Goal: Transaction & Acquisition: Purchase product/service

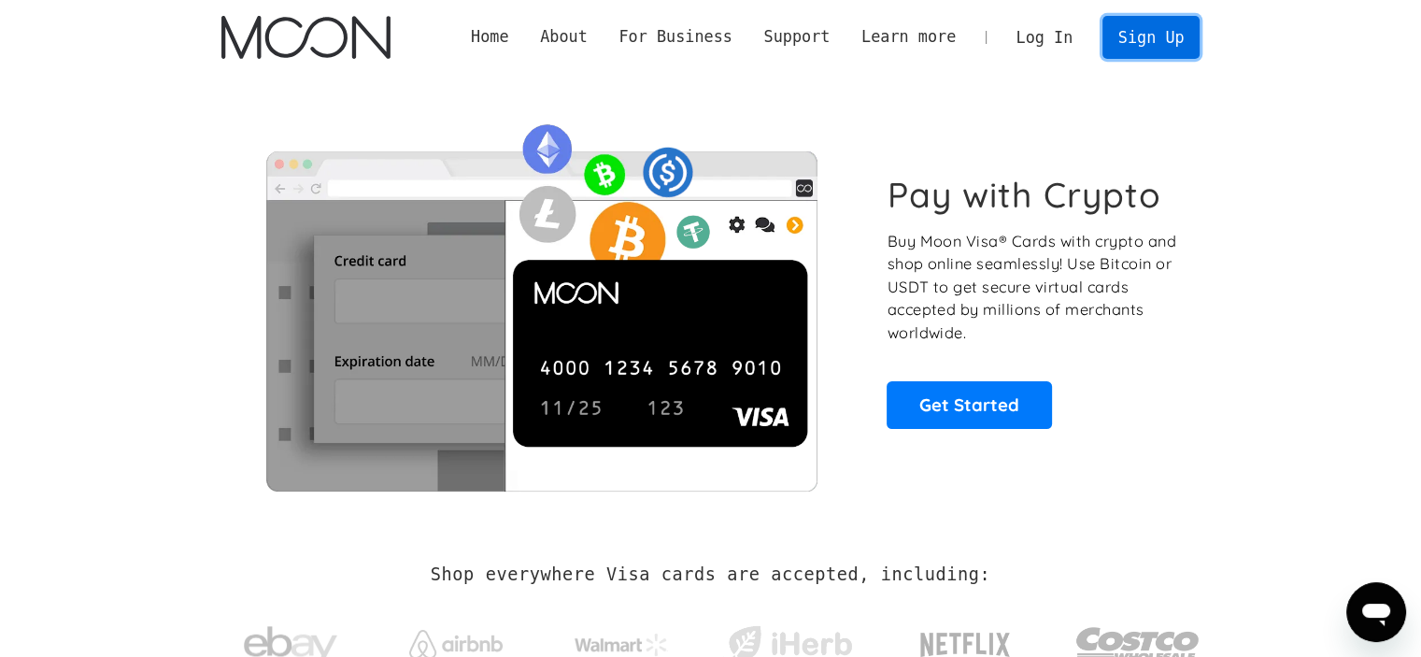
click at [742, 52] on link "Sign Up" at bounding box center [1150, 37] width 97 height 42
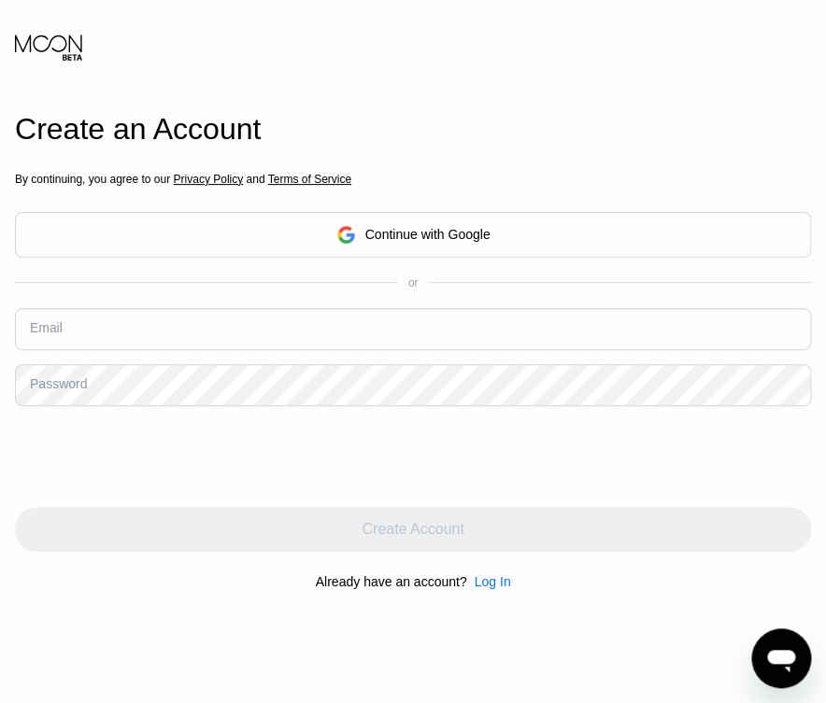
click at [139, 327] on input "text" at bounding box center [413, 329] width 796 height 42
paste input "[EMAIL_ADDRESS][DOMAIN_NAME]"
type input "[EMAIL_ADDRESS][DOMAIN_NAME]"
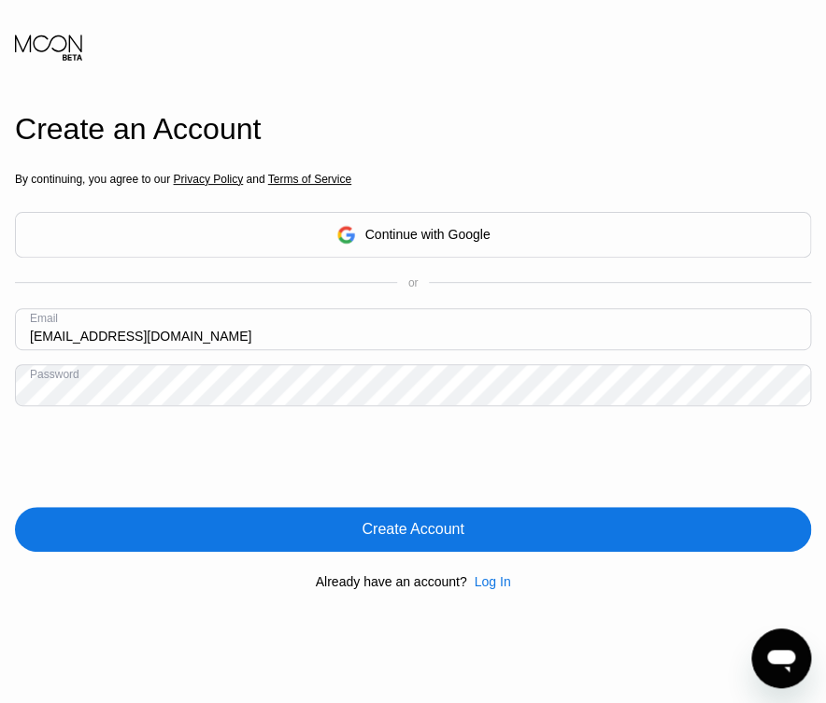
click at [488, 527] on div "Create Account" at bounding box center [413, 529] width 796 height 45
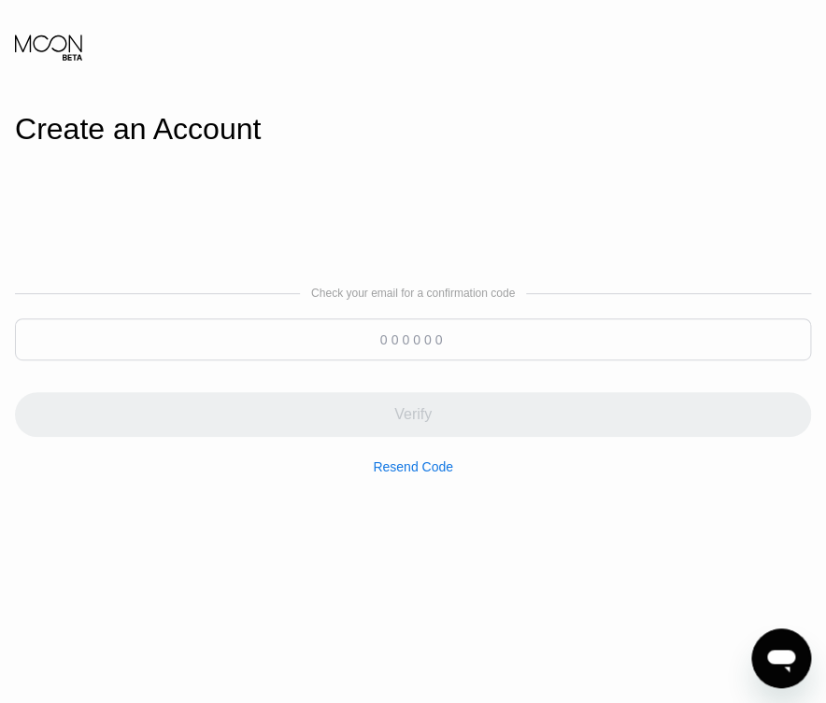
click at [228, 344] on input at bounding box center [413, 340] width 796 height 42
paste input "157797"
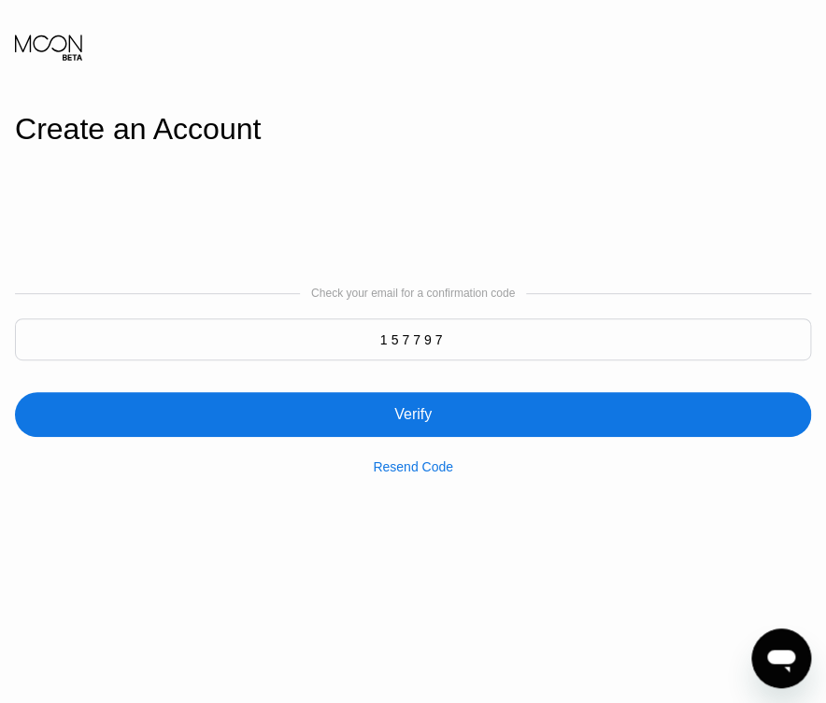
type input "157797"
click at [361, 421] on div "Verify" at bounding box center [413, 414] width 796 height 45
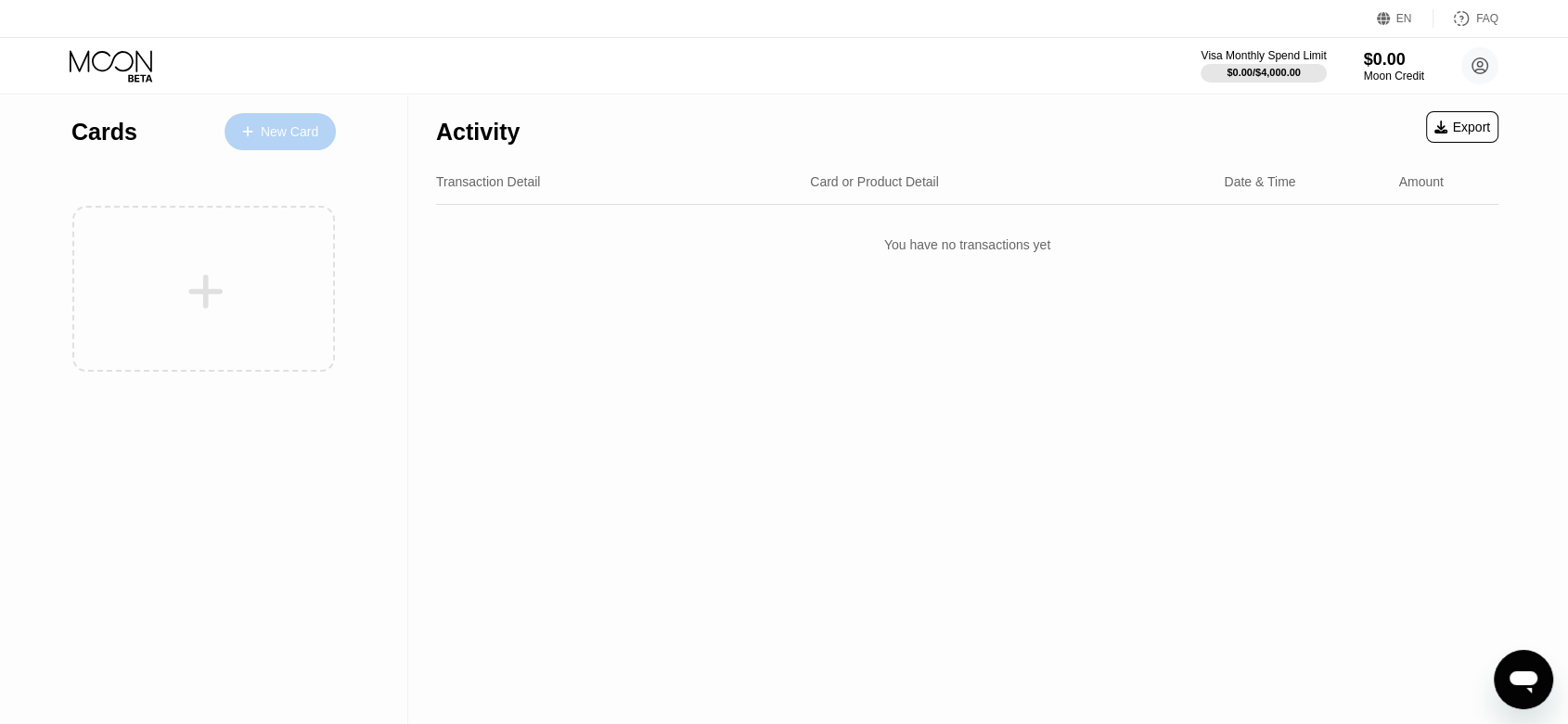
click at [267, 133] on div "New Card" at bounding box center [289, 132] width 58 height 16
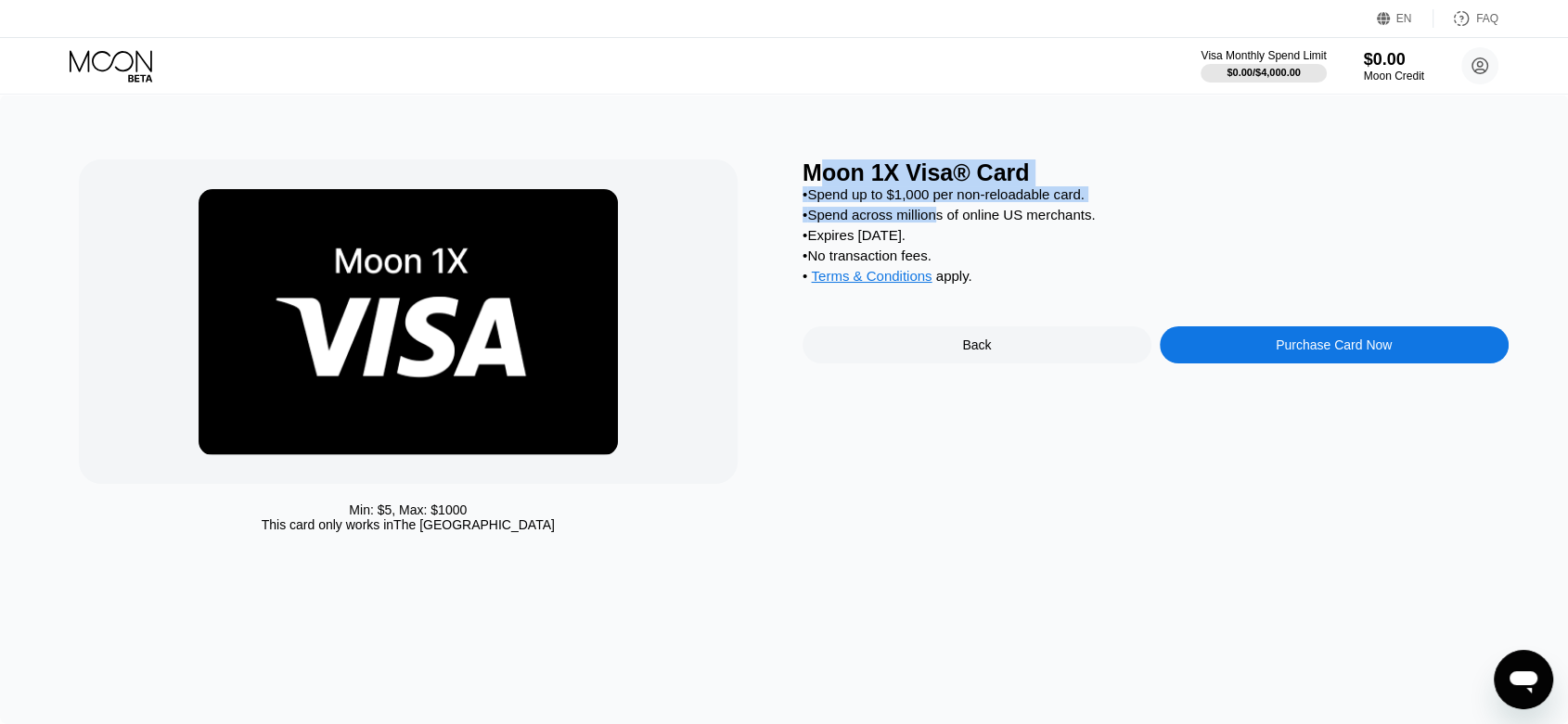
drag, startPoint x: 346, startPoint y: 507, endPoint x: 502, endPoint y: 532, distance: 158.0
click at [502, 532] on div "Min: $ 5 , Max: $ 1000 This card only works in The United States" at bounding box center [408, 517] width 660 height 30
drag, startPoint x: 448, startPoint y: 536, endPoint x: 327, endPoint y: 523, distance: 121.7
click at [332, 525] on div "Min: $ 5 , Max: $ 1000 This card only works in The United States" at bounding box center [408, 517] width 660 height 30
drag, startPoint x: 356, startPoint y: 507, endPoint x: 460, endPoint y: 529, distance: 106.3
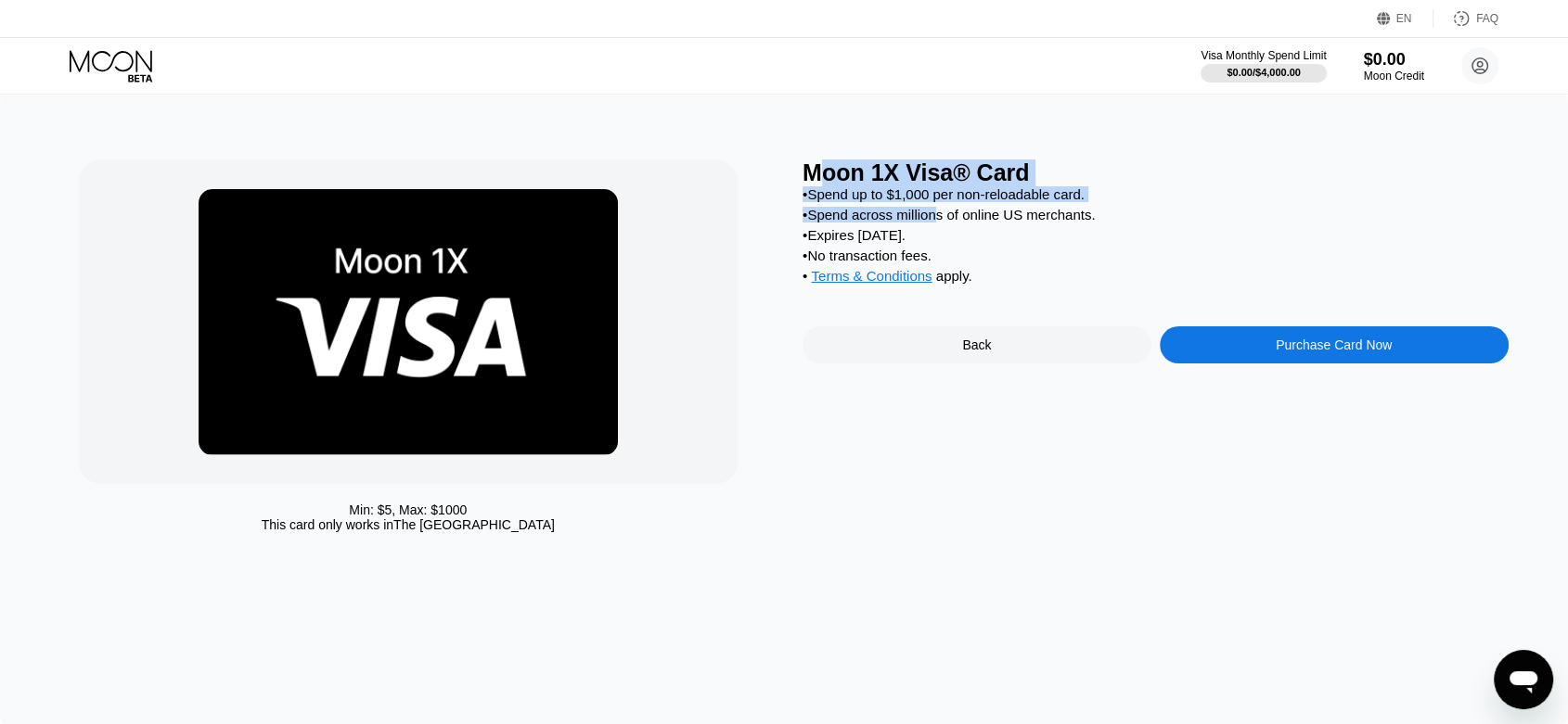
click at [460, 529] on div "Min: $ 5 , Max: $ 1000 This card only works in The United States" at bounding box center [408, 517] width 660 height 30
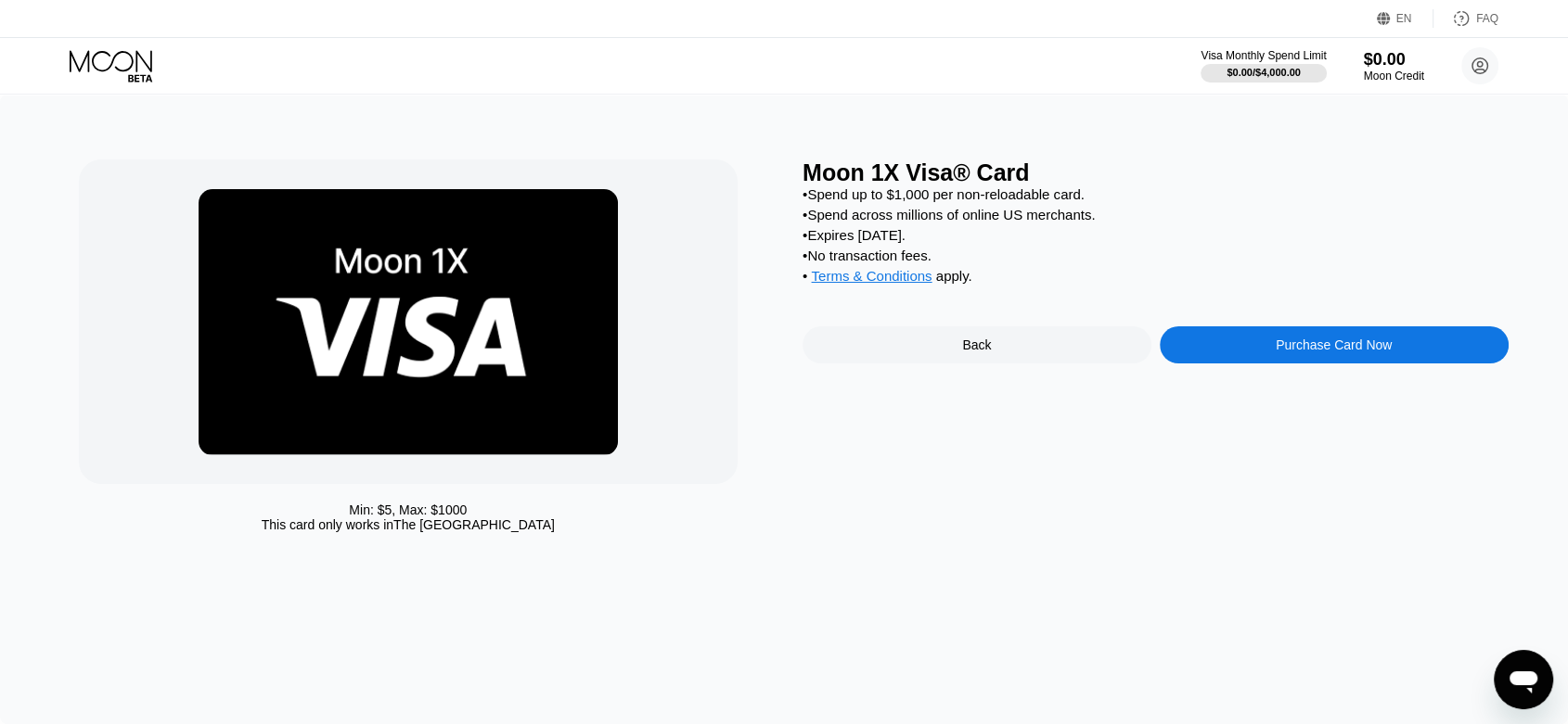
click at [1349, 353] on div "Purchase Card Now" at bounding box center [1333, 345] width 116 height 15
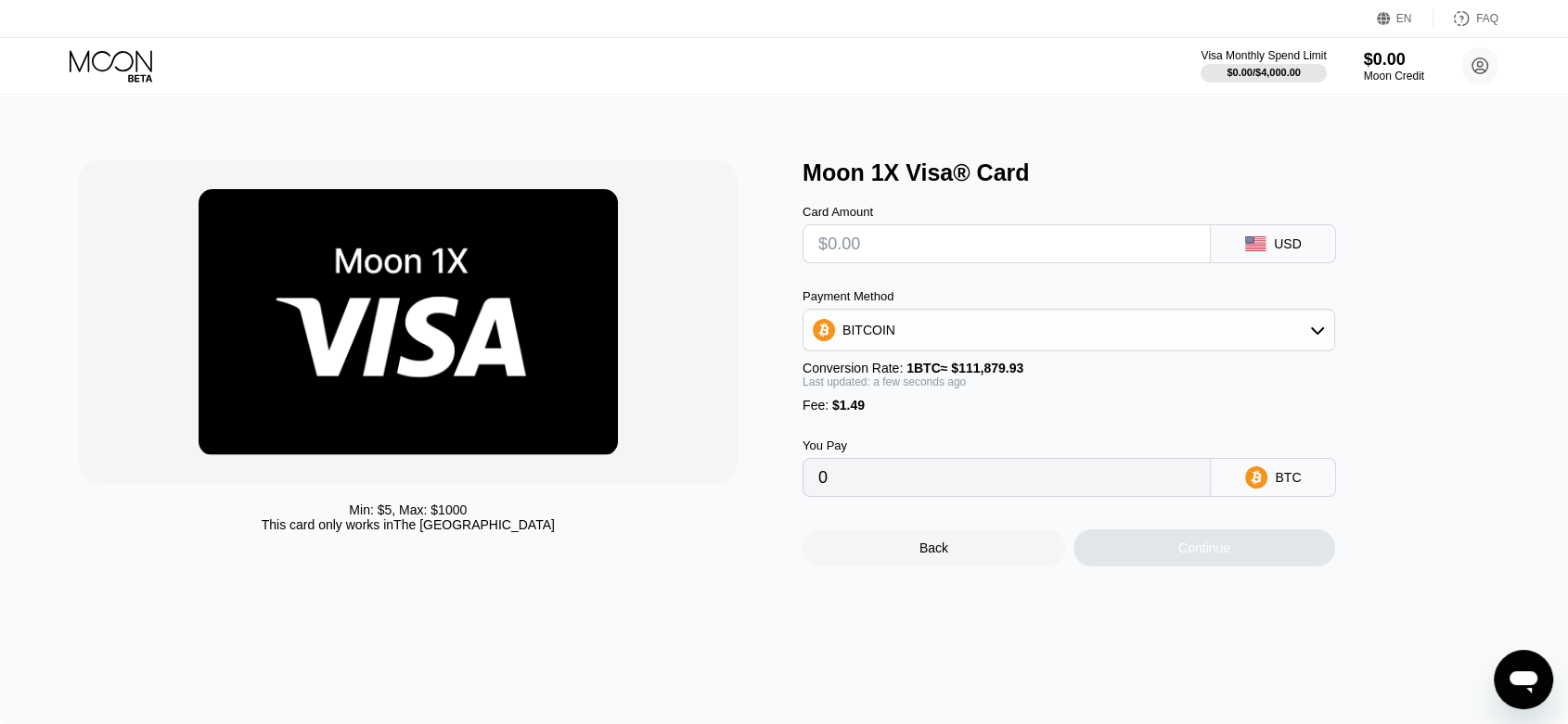
click at [959, 247] on input "text" at bounding box center [1007, 243] width 377 height 37
click at [1239, 498] on div "BTC" at bounding box center [1274, 477] width 125 height 39
click at [933, 490] on input "0" at bounding box center [1007, 477] width 377 height 37
drag, startPoint x: 851, startPoint y: 498, endPoint x: 792, endPoint y: 494, distance: 59.1
click at [792, 494] on div "Min: $ 5 , Max: $ 1000 This card only works in The United States Moon 1X Visa® …" at bounding box center [784, 363] width 1412 height 407
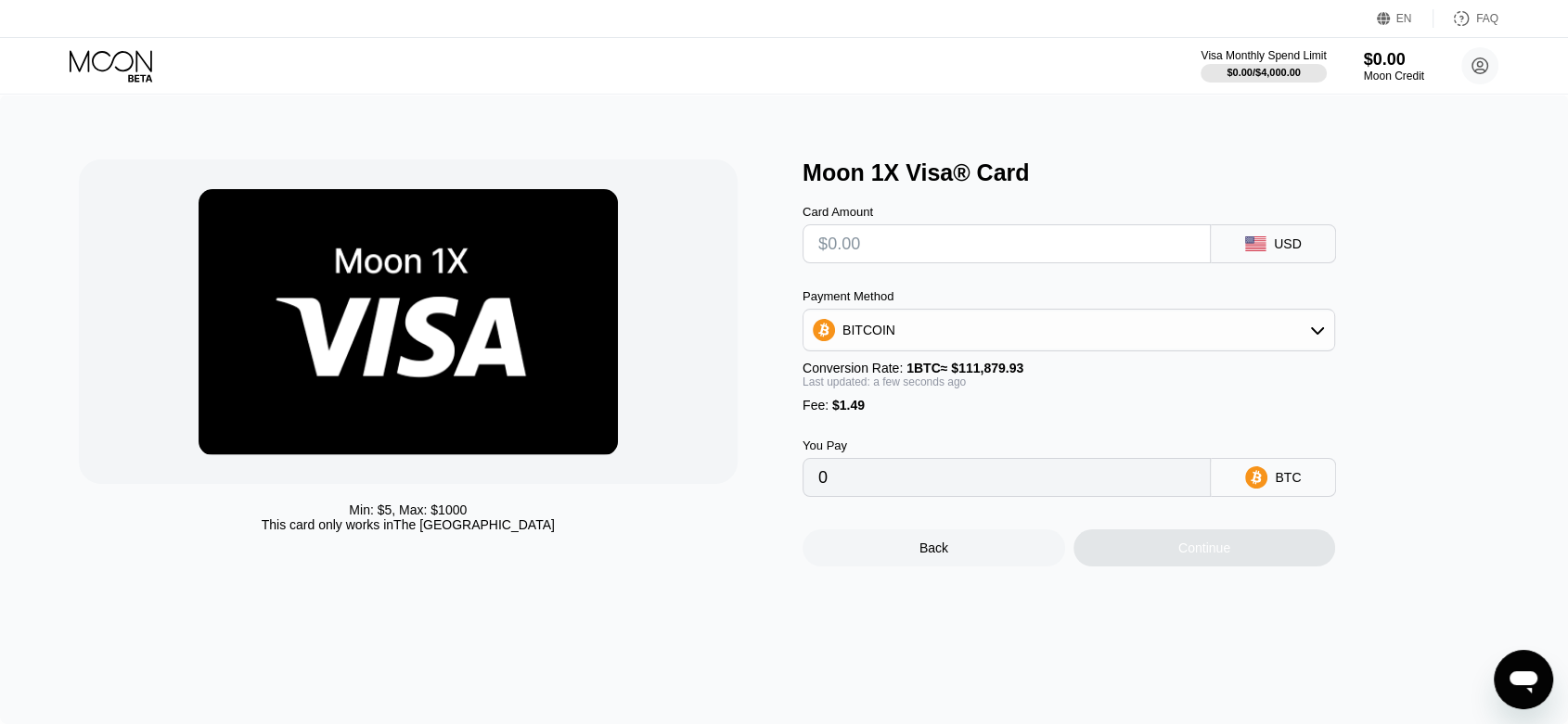
click at [851, 253] on input "text" at bounding box center [1007, 243] width 377 height 37
type input "$1"
type input "0.00002226"
type input "$15"
type input "0.00014740"
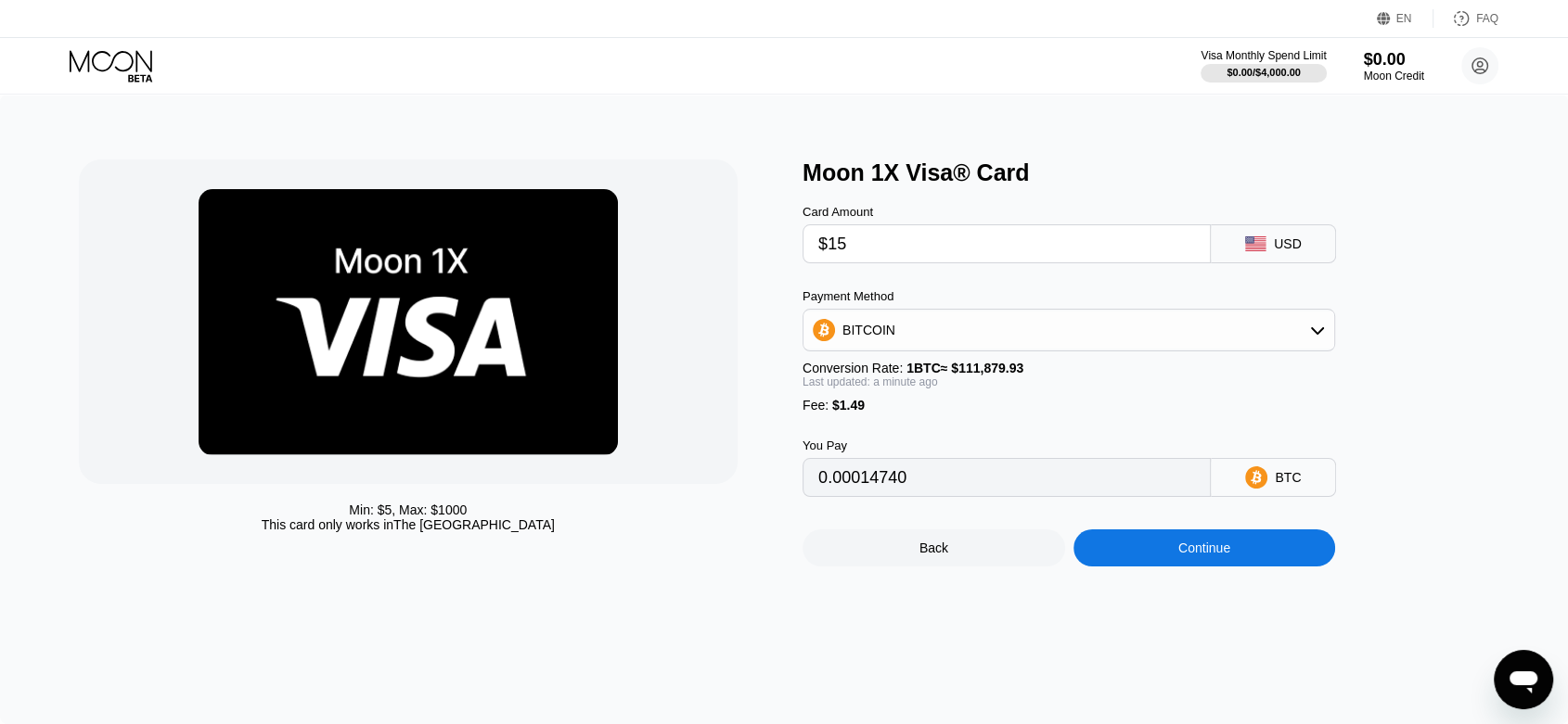
type input "$15"
click at [1209, 555] on div "Continue" at bounding box center [1204, 548] width 52 height 15
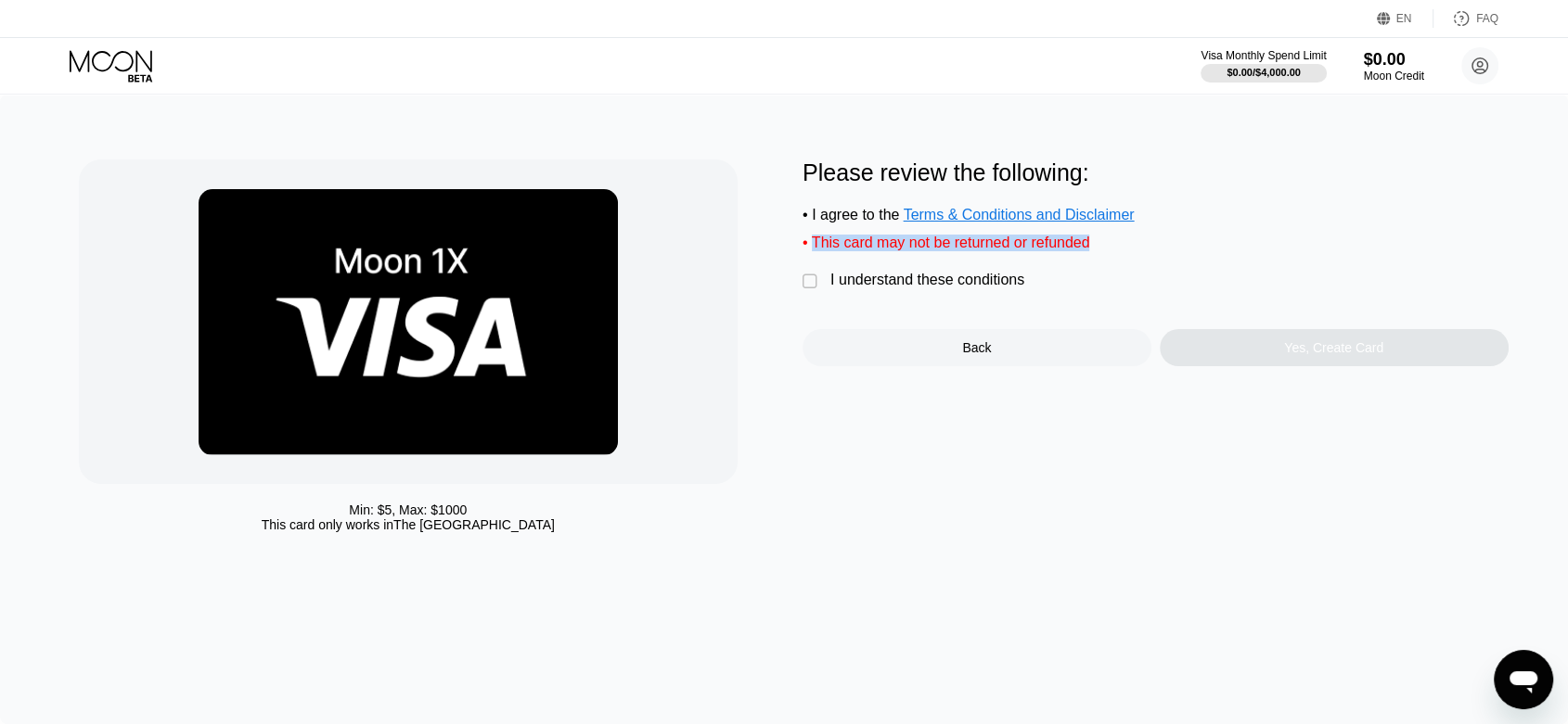
drag, startPoint x: 1087, startPoint y: 253, endPoint x: 816, endPoint y: 251, distance: 271.0
click at [816, 251] on div "• This card may not be returned or refunded" at bounding box center [1156, 242] width 706 height 17
copy div "This card may not be returned or refunded"
click at [812, 291] on div "" at bounding box center [812, 282] width 19 height 19
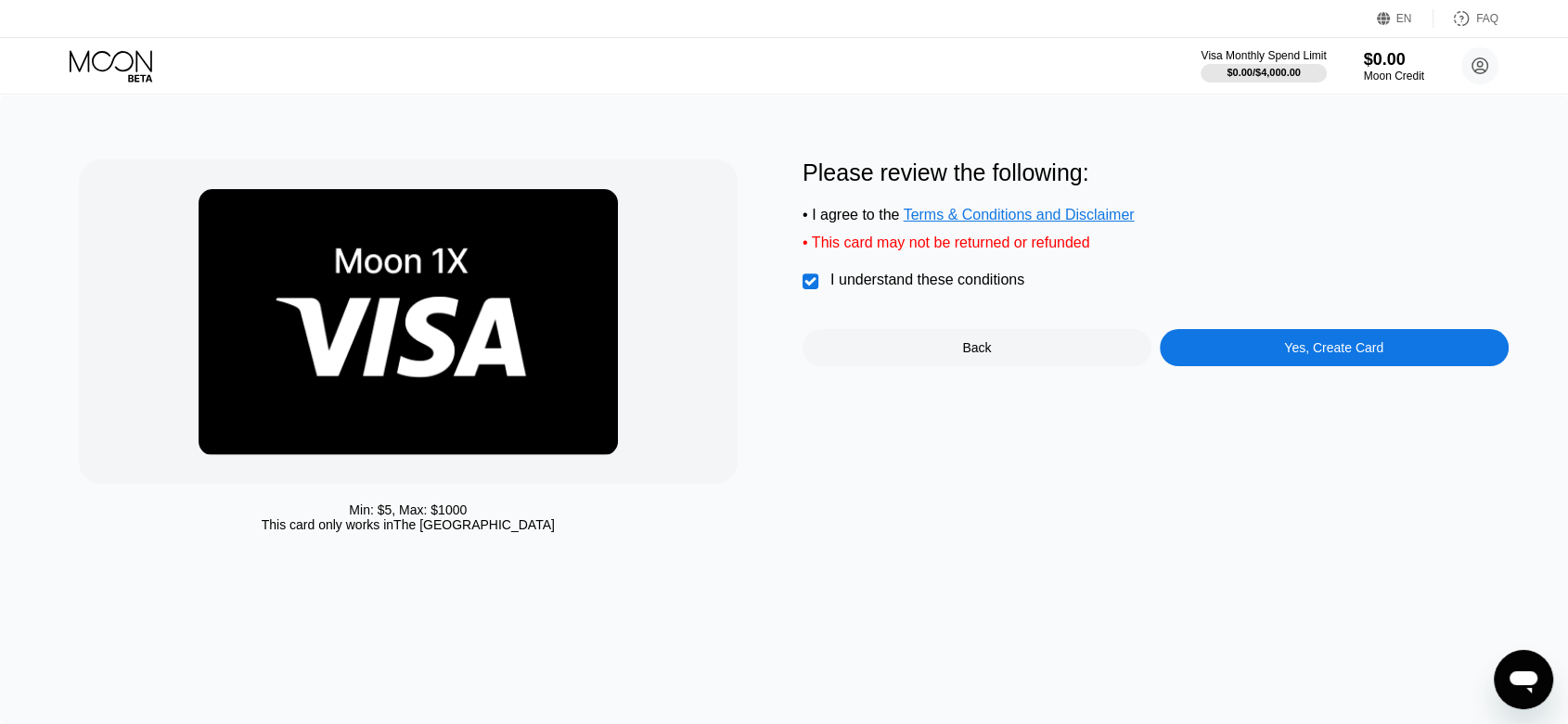
click at [1328, 356] on div "Yes, Create Card" at bounding box center [1334, 348] width 99 height 15
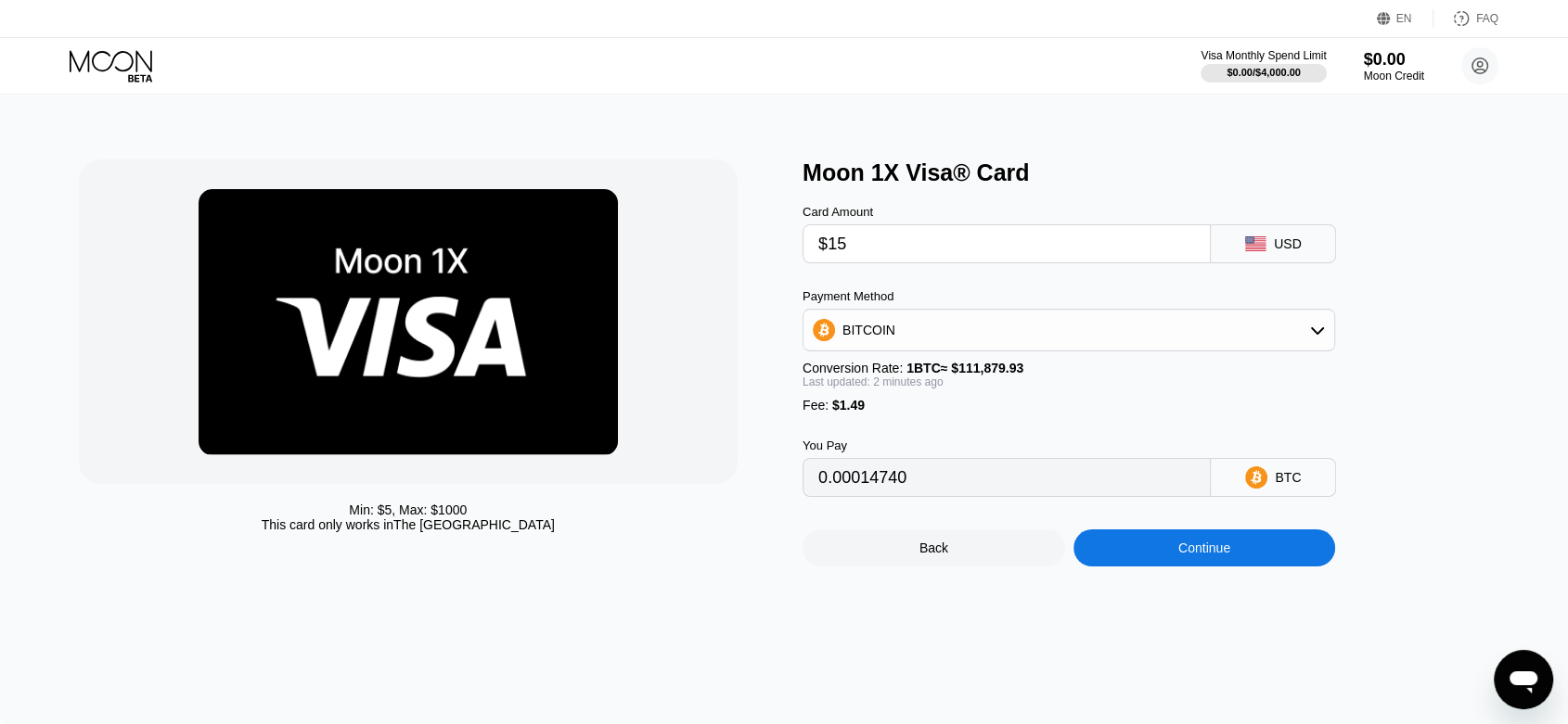
click at [1315, 325] on div "BITCOIN" at bounding box center [1069, 330] width 531 height 37
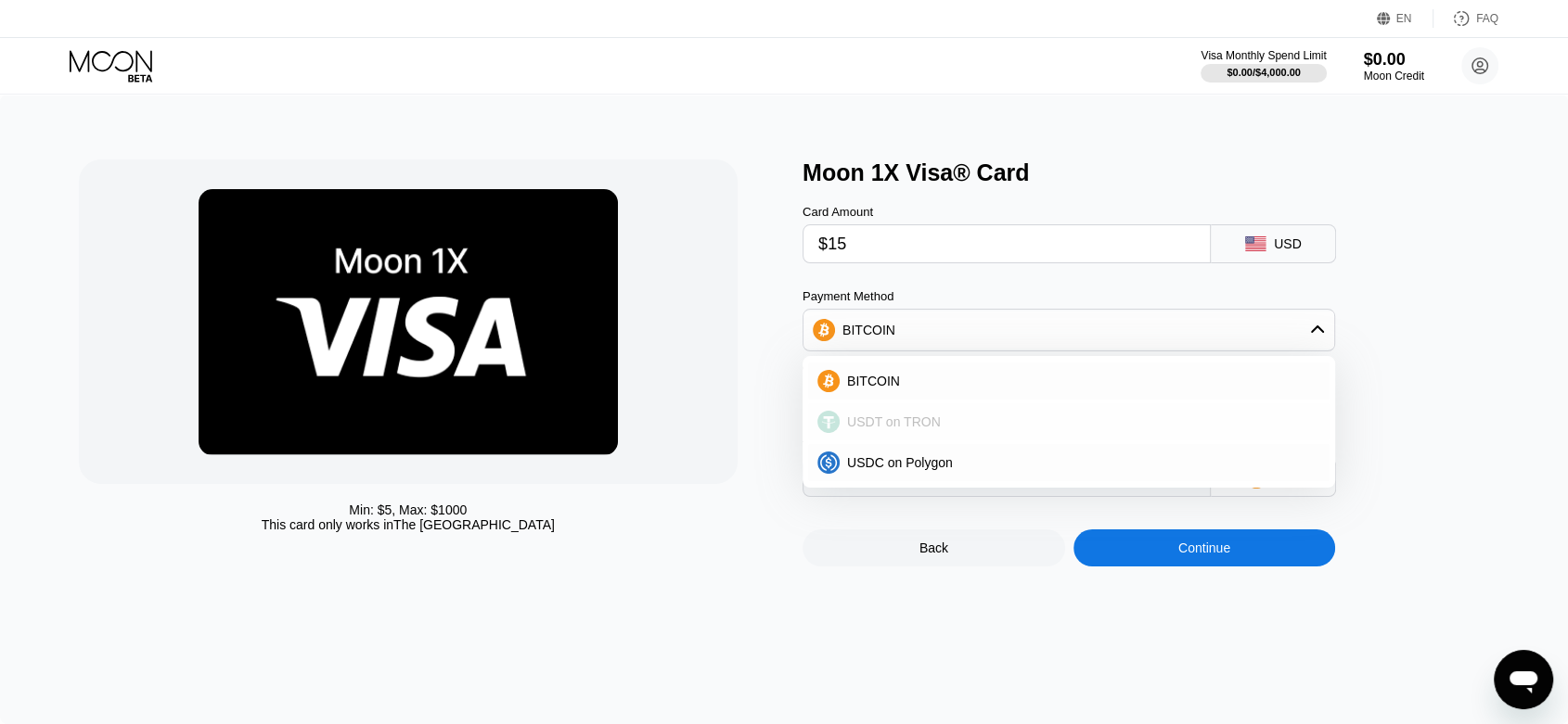
click at [913, 429] on span "USDT on TRON" at bounding box center [894, 422] width 93 height 15
type input "16.66"
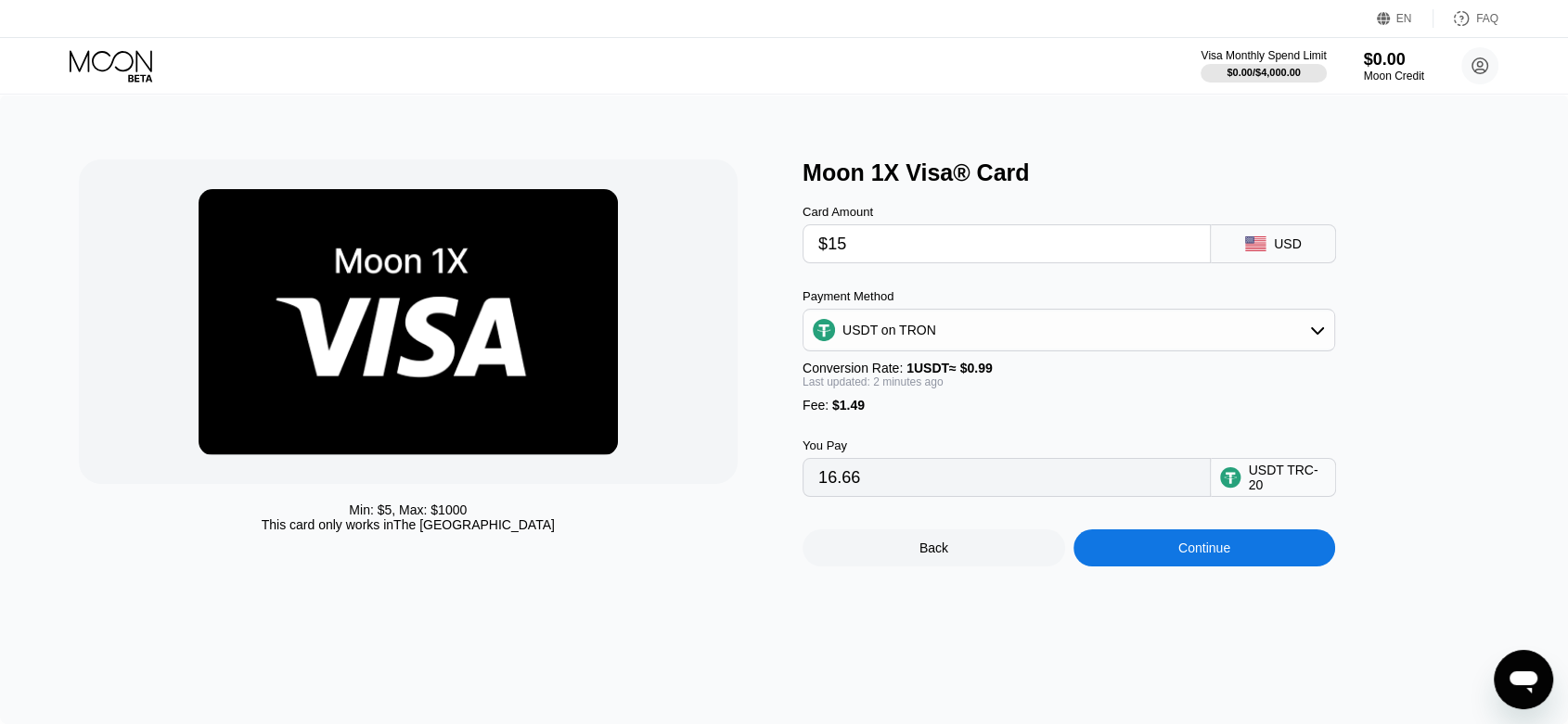
click at [1202, 555] on div "Continue" at bounding box center [1204, 548] width 52 height 15
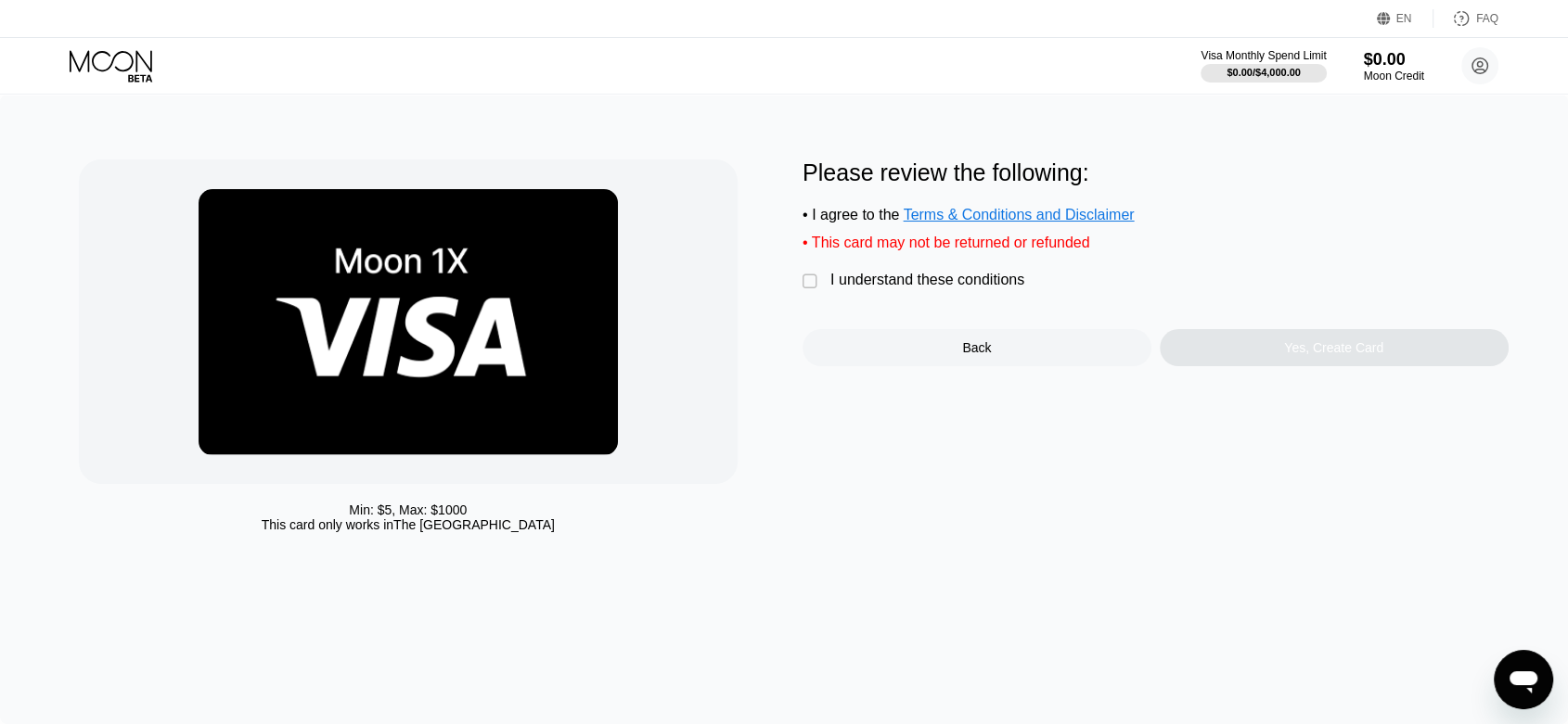
click at [905, 288] on div "I understand these conditions" at bounding box center [927, 280] width 194 height 17
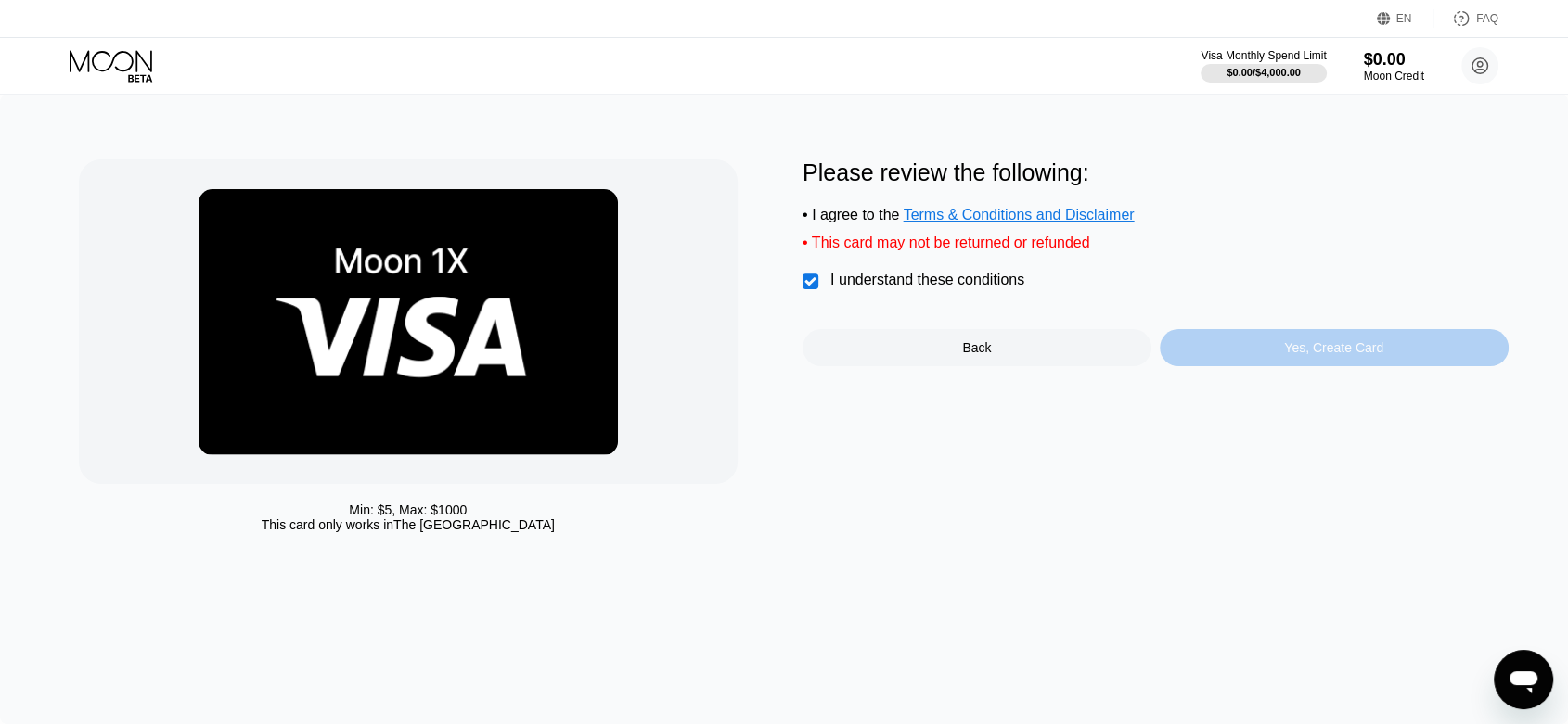
click at [1410, 362] on div "Yes, Create Card" at bounding box center [1334, 348] width 349 height 37
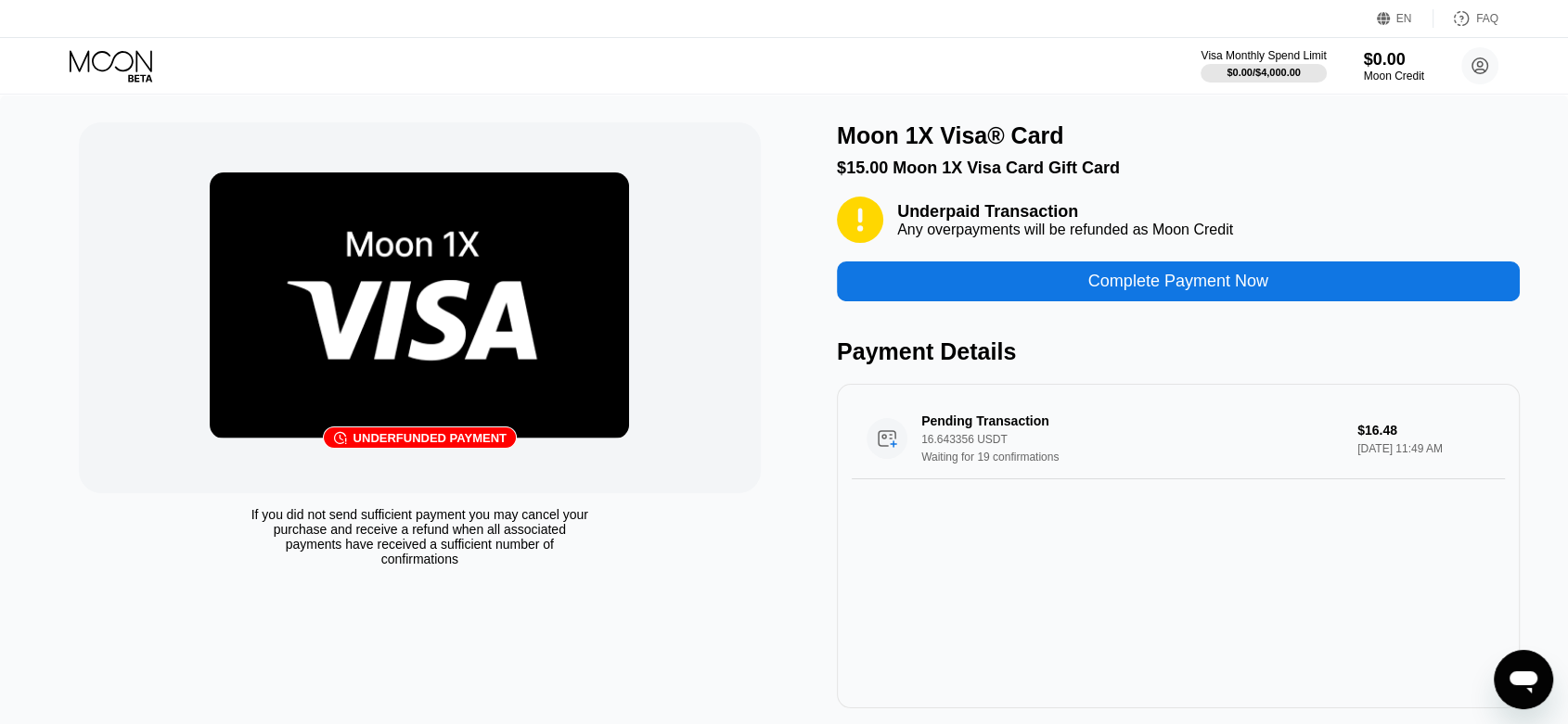
drag, startPoint x: 889, startPoint y: 212, endPoint x: 1247, endPoint y: 244, distance: 359.4
click at [1227, 243] on div "Underpaid Transaction Any overpayments will be refunded as Moon Credit" at bounding box center [1177, 219] width 683 height 47
drag, startPoint x: 1259, startPoint y: 240, endPoint x: 885, endPoint y: 226, distance: 374.3
click at [885, 226] on div "Underpaid Transaction Any overpayments will be refunded as Moon Credit" at bounding box center [1177, 219] width 683 height 47
drag, startPoint x: 900, startPoint y: 213, endPoint x: 1076, endPoint y: 233, distance: 177.1
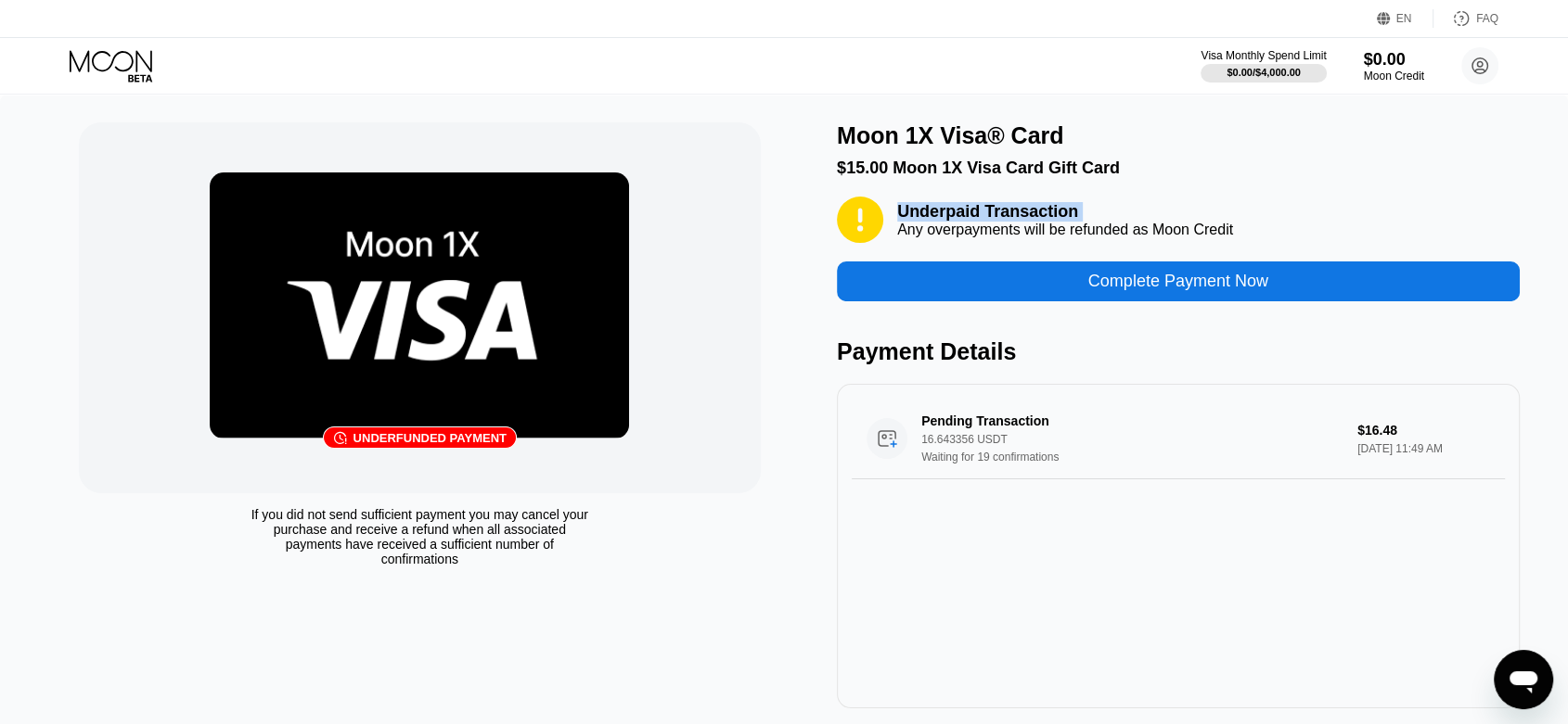
click at [1076, 233] on div "Underpaid Transaction Any overpayments will be refunded as Moon Credit" at bounding box center [1065, 220] width 336 height 36
drag, startPoint x: 1244, startPoint y: 240, endPoint x: 1231, endPoint y: 241, distance: 13.0
click at [1242, 241] on div "Underpaid Transaction Any overpayments will be refunded as Moon Credit" at bounding box center [1177, 219] width 683 height 47
click at [1231, 238] on div "Any overpayments will be refunded as Moon Credit" at bounding box center [1065, 229] width 336 height 17
click at [898, 234] on div "Any overpayments will be refunded as Moon Credit" at bounding box center [1065, 229] width 336 height 17
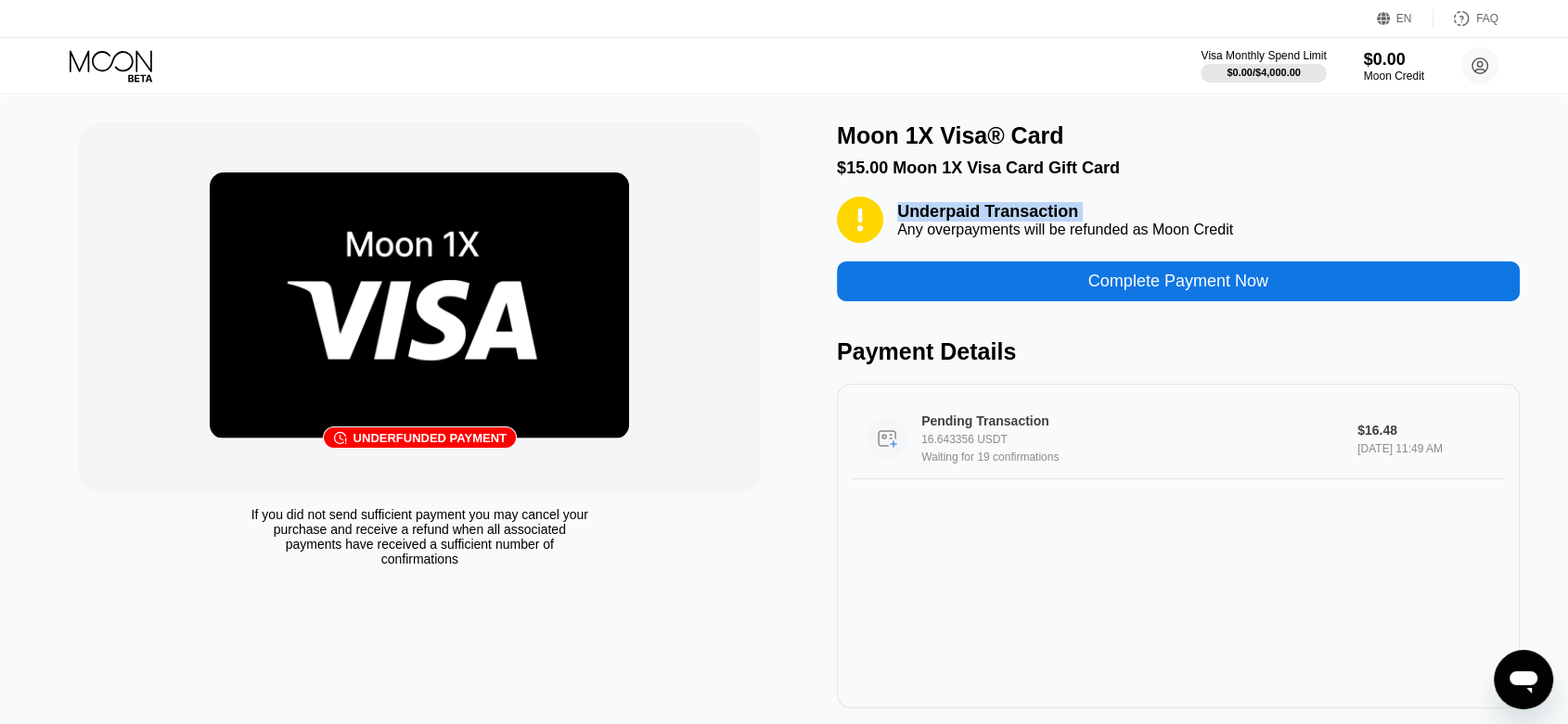
click at [1059, 446] on div "16.643356 USDT" at bounding box center [1136, 439] width 429 height 13
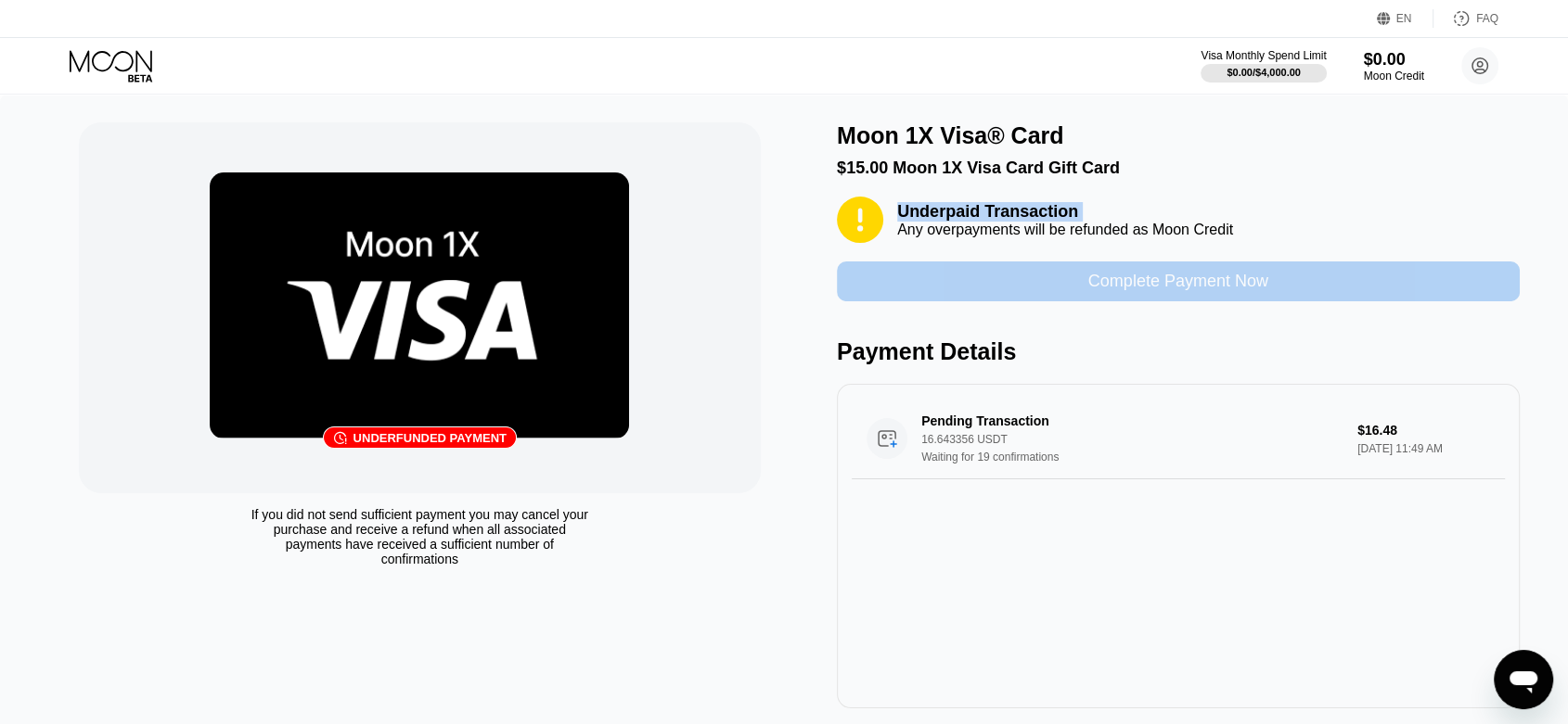
click at [1192, 292] on div "Complete Payment Now" at bounding box center [1178, 281] width 180 height 21
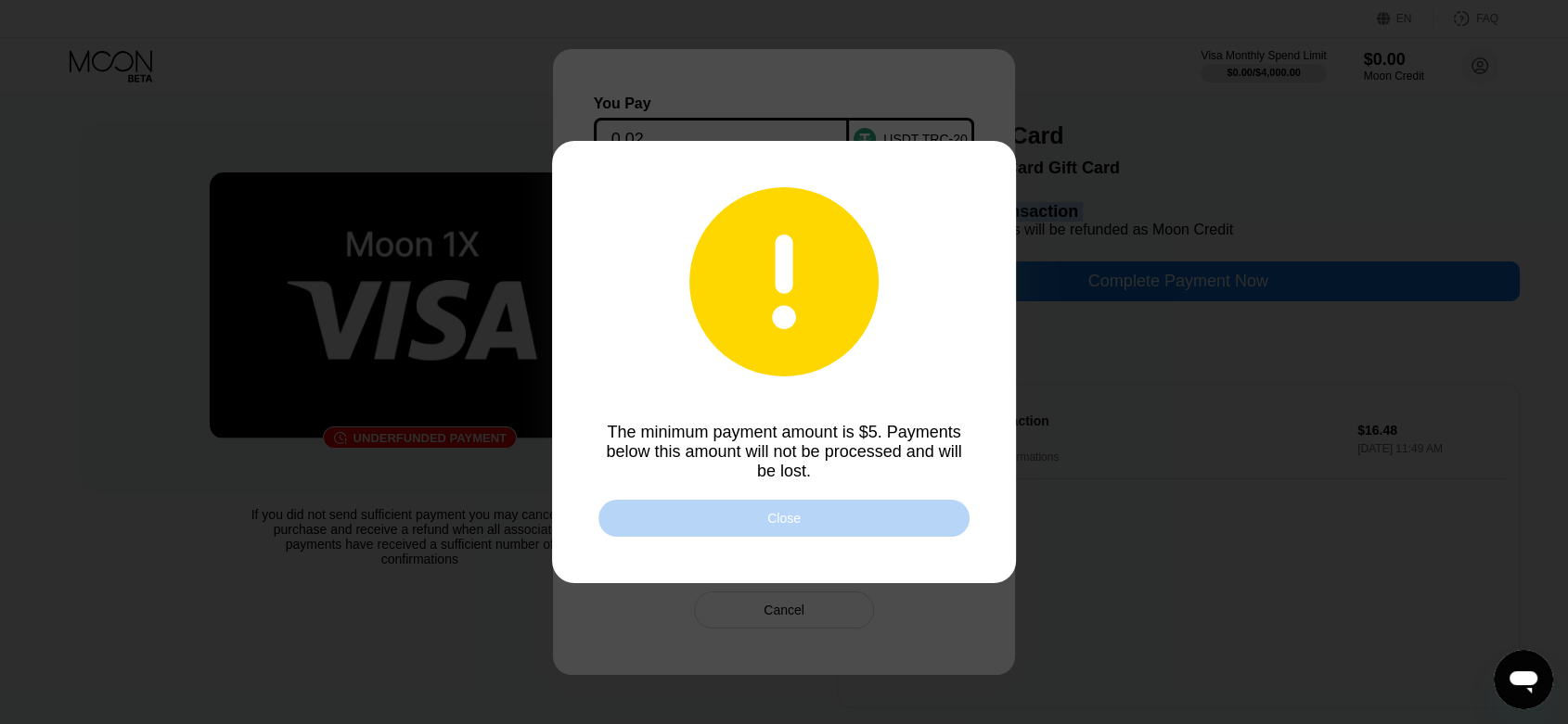
click at [893, 520] on div "Close" at bounding box center [784, 517] width 372 height 37
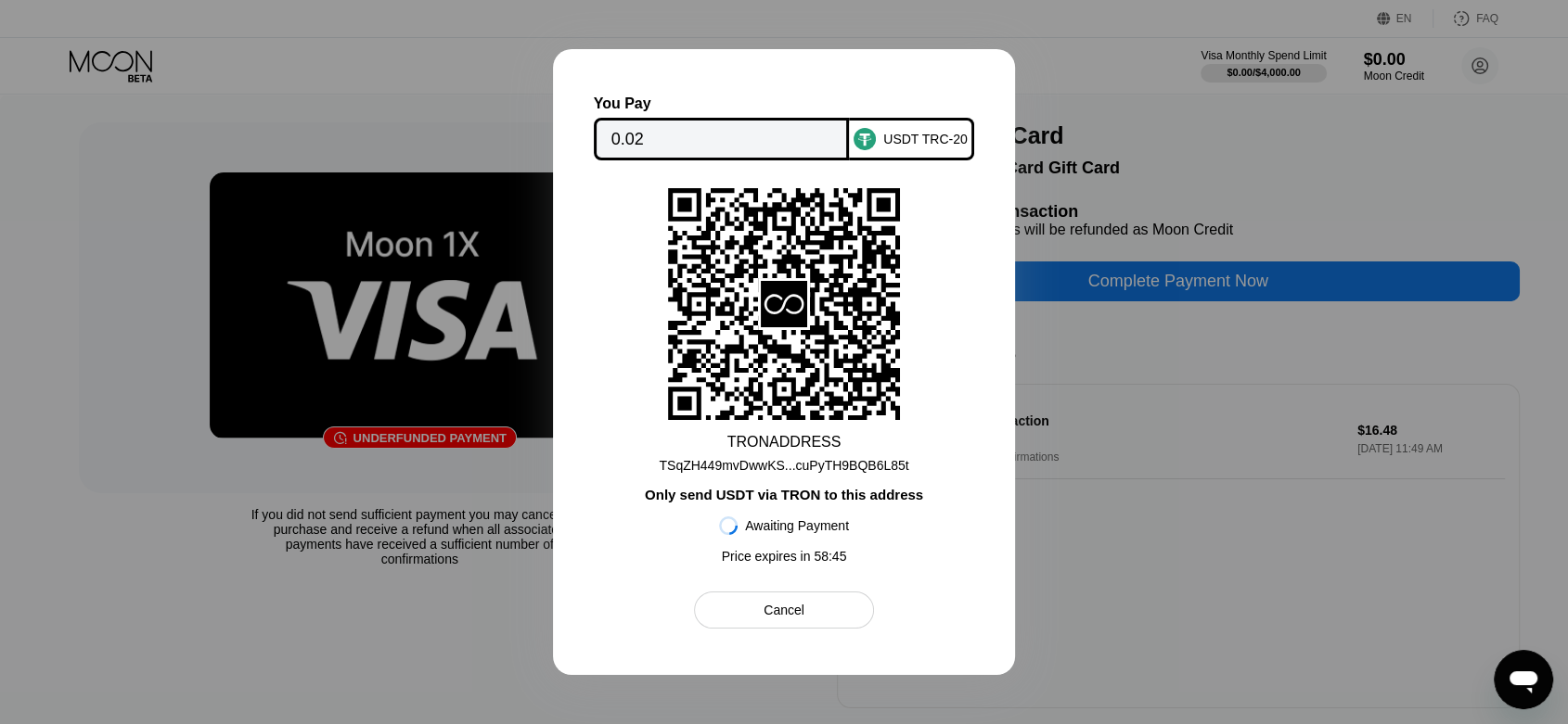
click at [1256, 154] on div at bounding box center [784, 362] width 1568 height 724
click at [1228, 135] on div at bounding box center [784, 362] width 1568 height 724
click at [955, 340] on div "TRON ADDRESS TSqZH449mvDwwKS...cuPyTH9BQB6L85t Only send USDT via TRON to this …" at bounding box center [784, 381] width 366 height 385
click at [761, 295] on icon at bounding box center [784, 304] width 47 height 47
drag, startPoint x: 822, startPoint y: 74, endPoint x: 992, endPoint y: 85, distance: 170.4
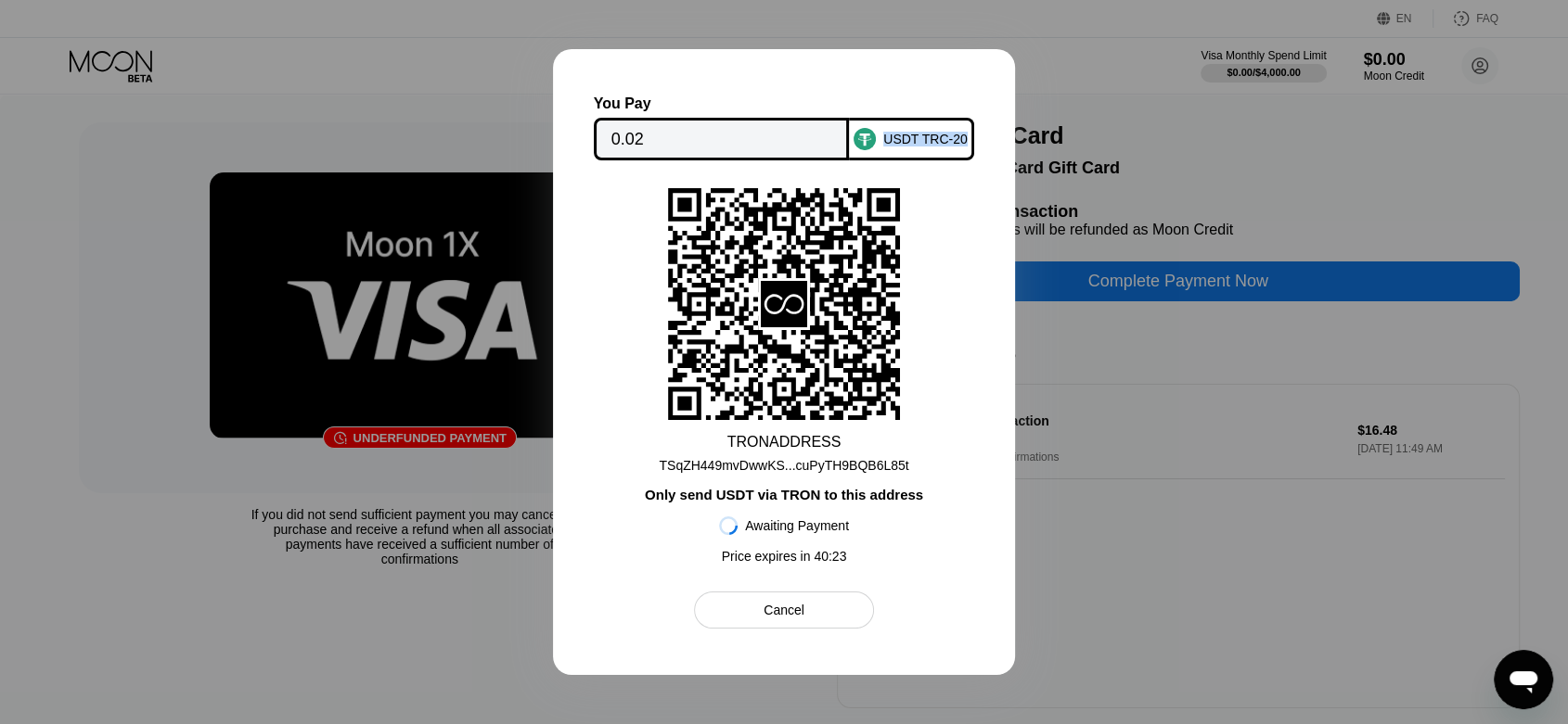
click at [992, 85] on div "You Pay 0.02 USDT TRC-20 TRON ADDRESS TSqZH449mvDwwKS...cuPyTH9BQB6L85t Only se…" at bounding box center [784, 362] width 462 height 626
click at [923, 132] on div "USDT TRC-20" at bounding box center [925, 139] width 84 height 15
click at [1123, 267] on div at bounding box center [784, 362] width 1568 height 724
click at [869, 240] on icon at bounding box center [784, 304] width 233 height 227
click at [868, 243] on icon at bounding box center [784, 304] width 233 height 227
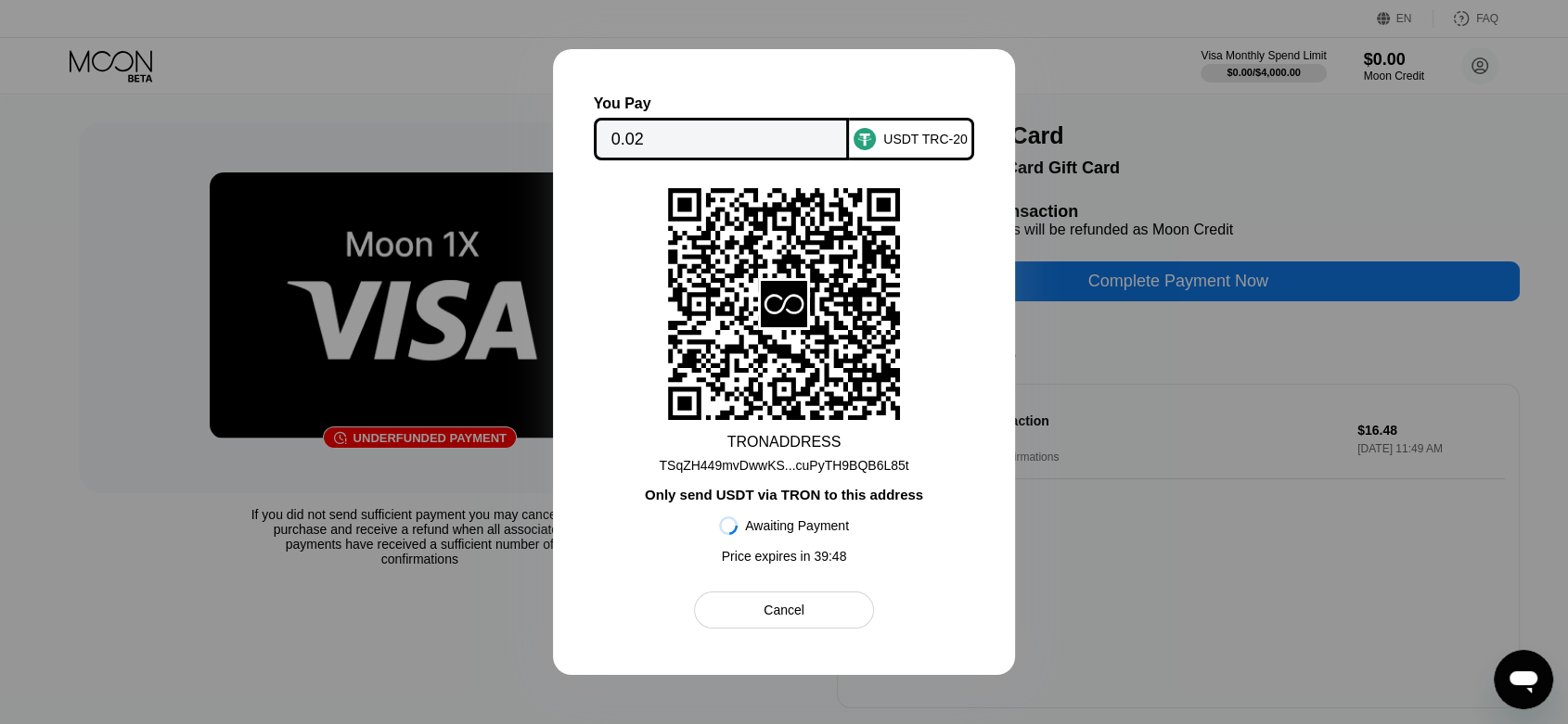
click at [857, 391] on rect at bounding box center [784, 305] width 233 height 232
click at [844, 374] on rect at bounding box center [784, 305] width 233 height 232
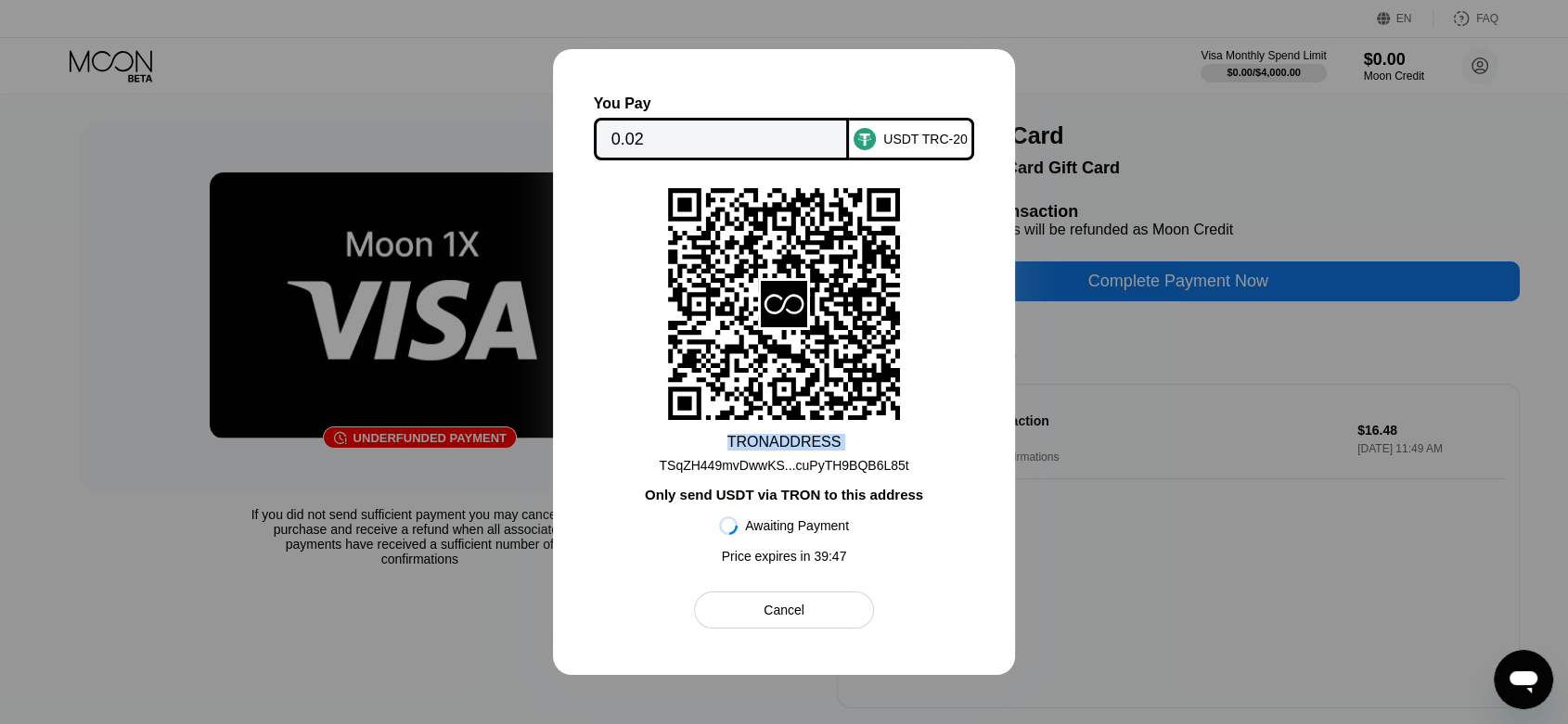
click at [843, 374] on icon at bounding box center [784, 304] width 233 height 227
click at [1240, 369] on div at bounding box center [784, 362] width 1568 height 724
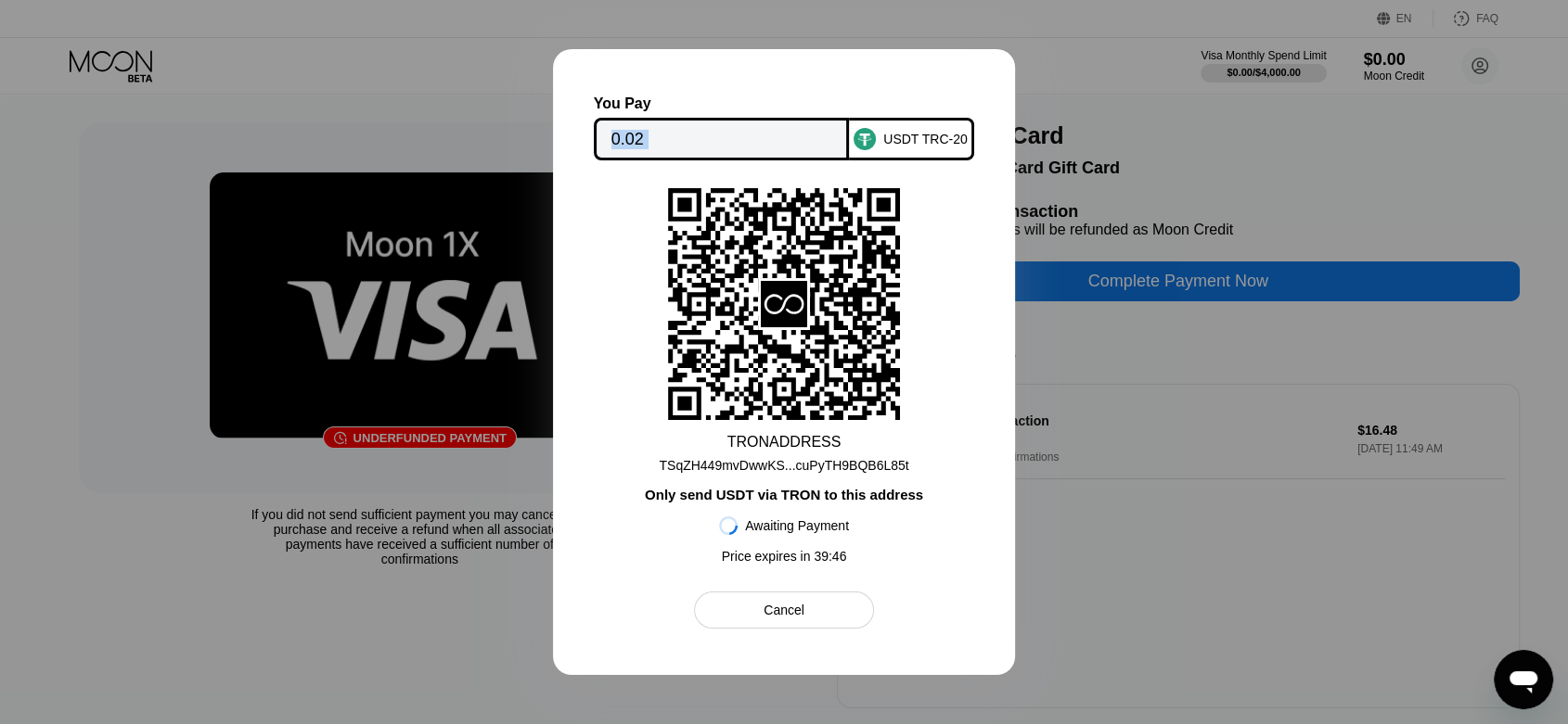
click at [1240, 369] on div at bounding box center [784, 362] width 1568 height 724
click at [791, 310] on icon at bounding box center [784, 304] width 47 height 47
click at [1126, 146] on div at bounding box center [784, 362] width 1568 height 724
click at [843, 610] on div "Cancel" at bounding box center [784, 610] width 179 height 37
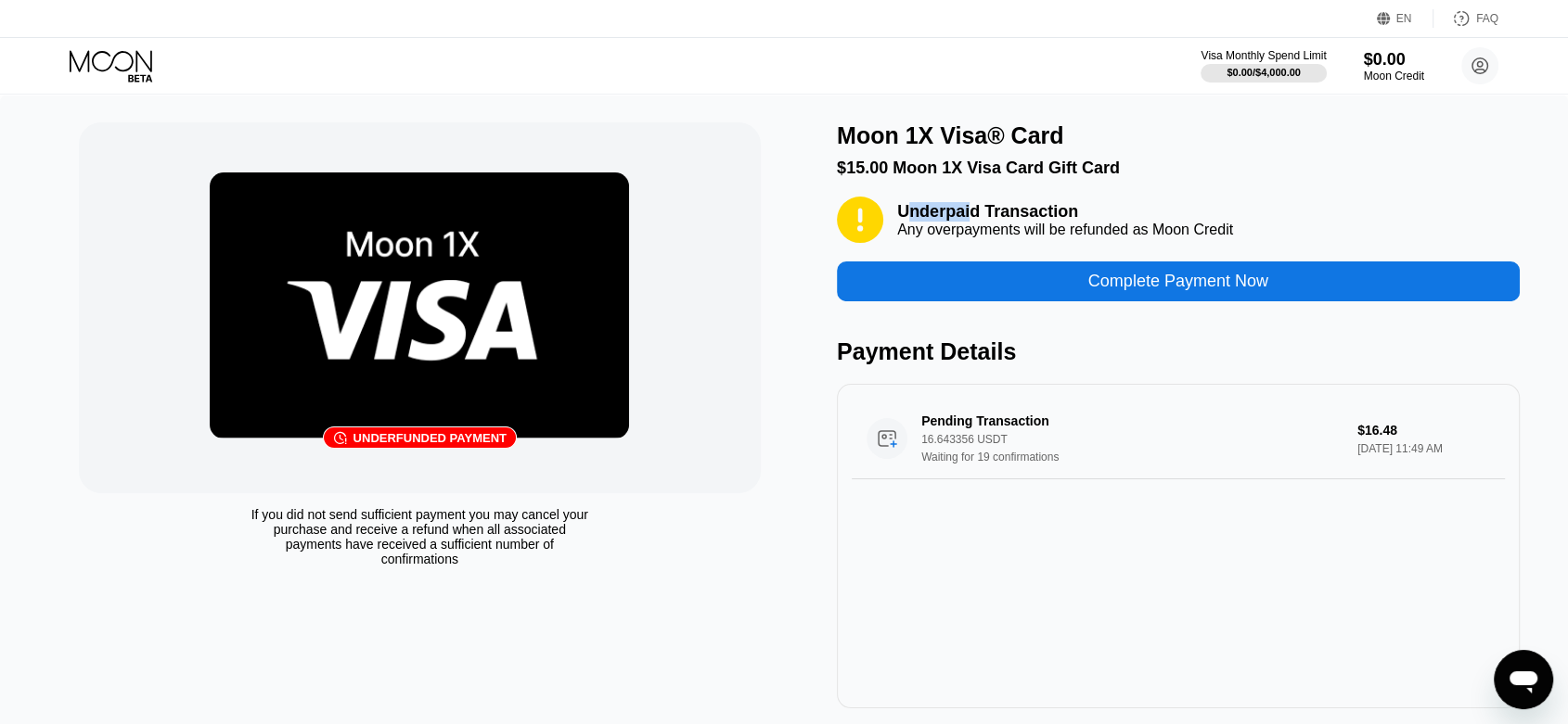
drag, startPoint x: 906, startPoint y: 216, endPoint x: 971, endPoint y: 214, distance: 65.0
click at [971, 214] on div "Underpaid Transaction" at bounding box center [1065, 213] width 336 height 20
click at [1383, 82] on div "Moon Credit" at bounding box center [1394, 75] width 63 height 13
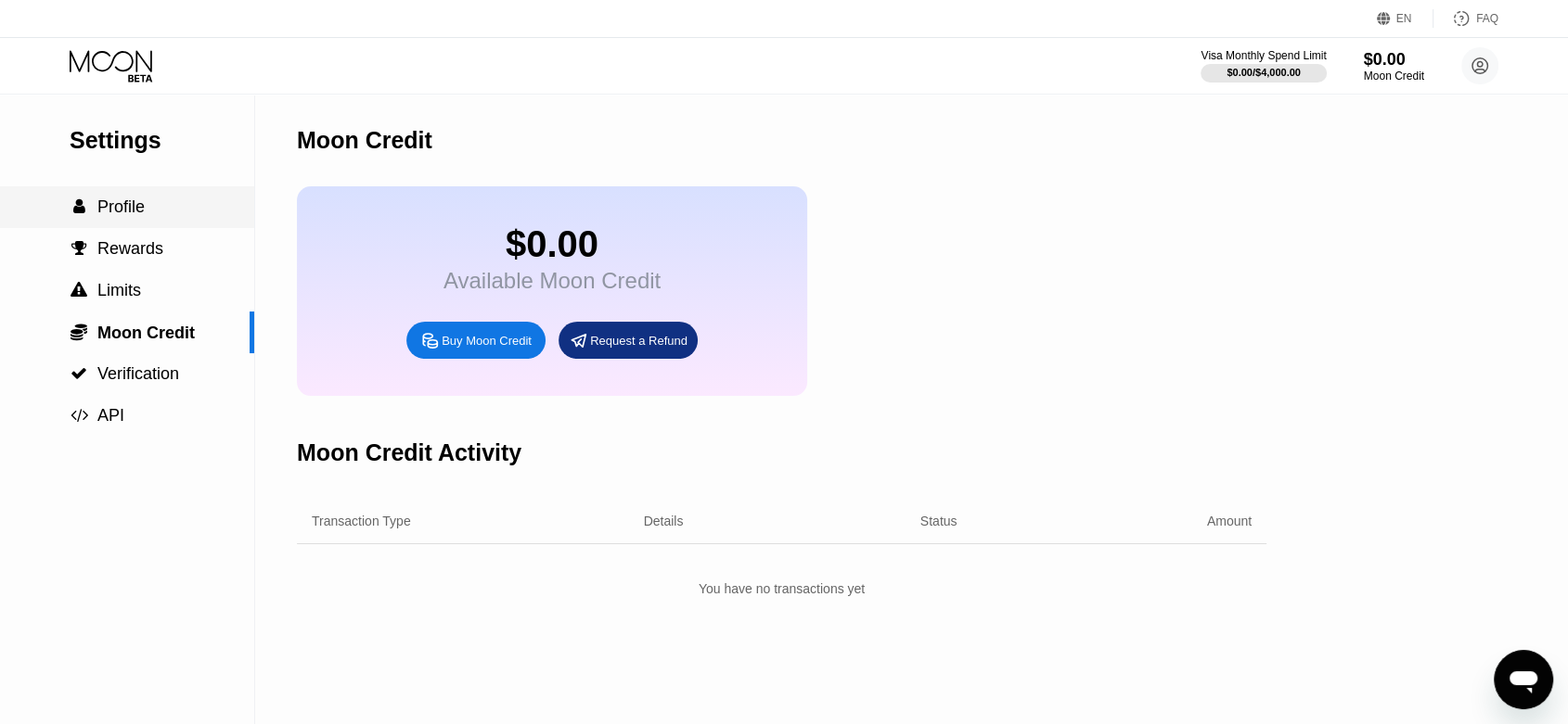
click at [144, 211] on div " Profile" at bounding box center [127, 208] width 254 height 20
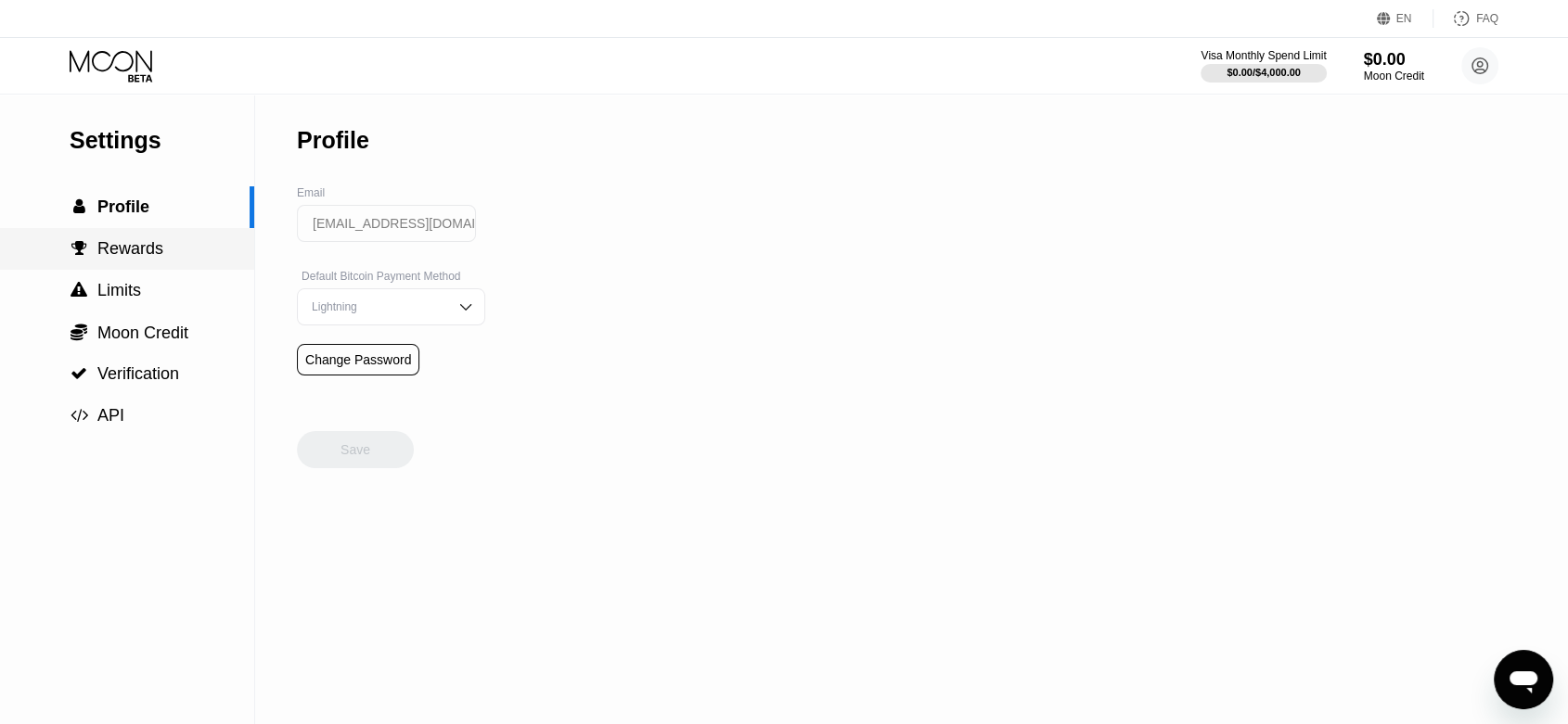
click at [147, 258] on span "Rewards" at bounding box center [130, 248] width 66 height 19
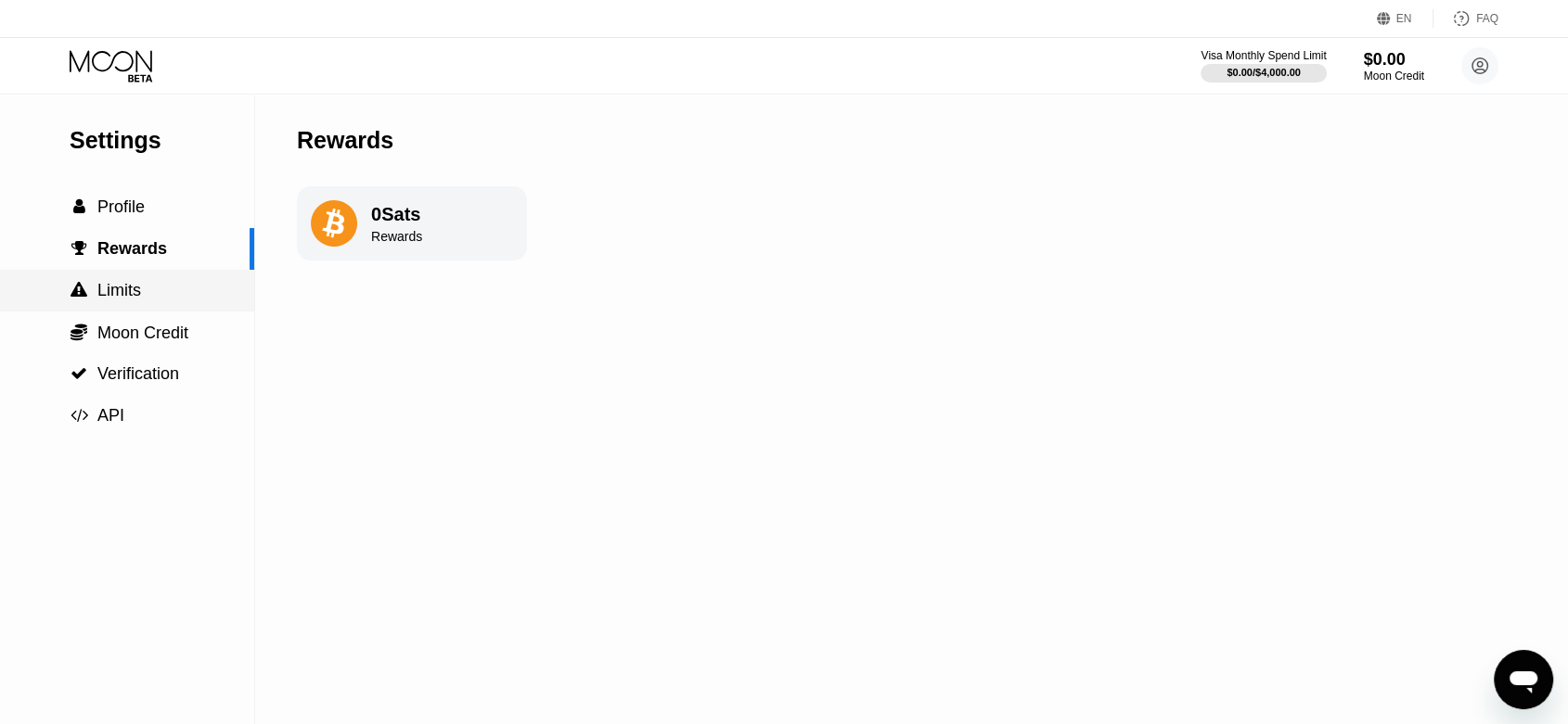
click at [146, 297] on div " Limits" at bounding box center [127, 291] width 254 height 20
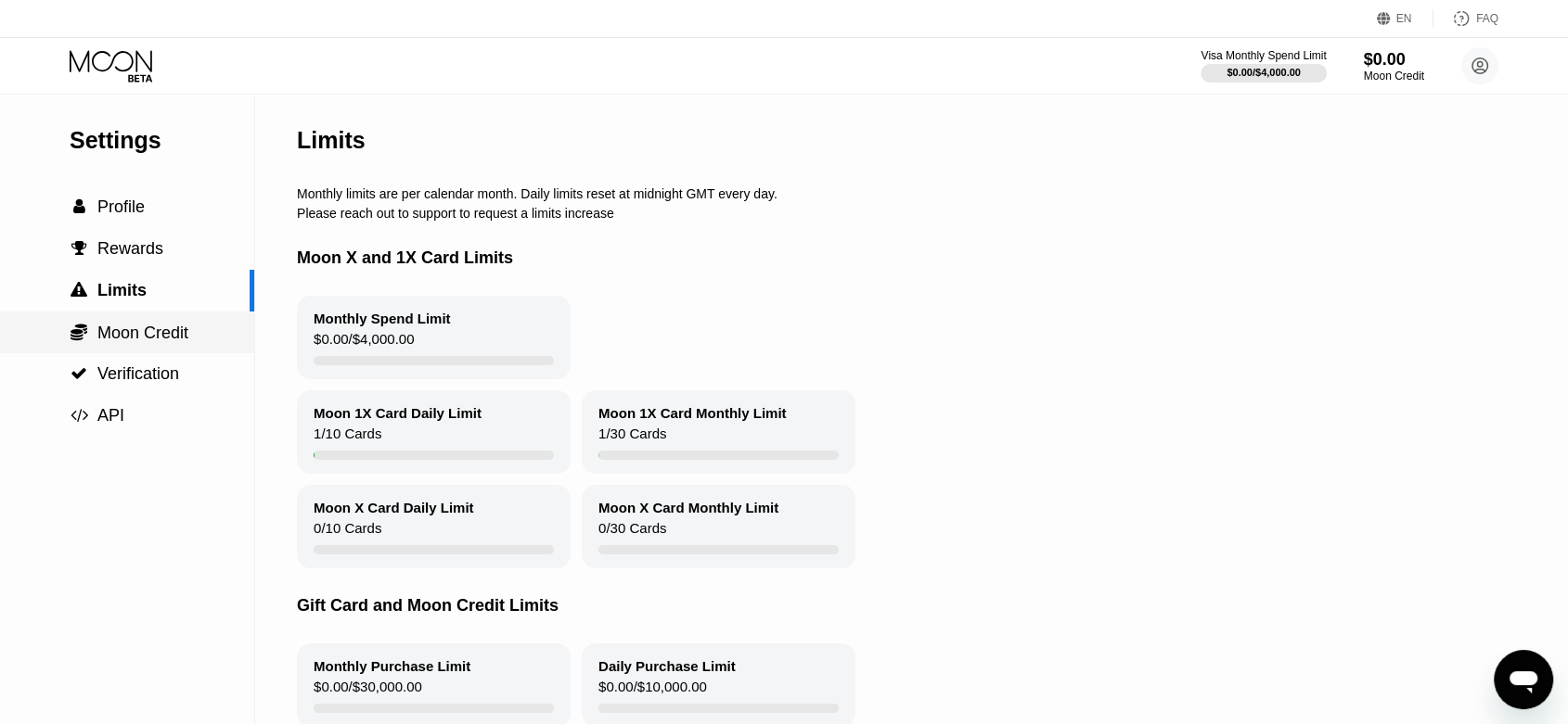
click at [146, 332] on span "Moon Credit" at bounding box center [143, 333] width 91 height 19
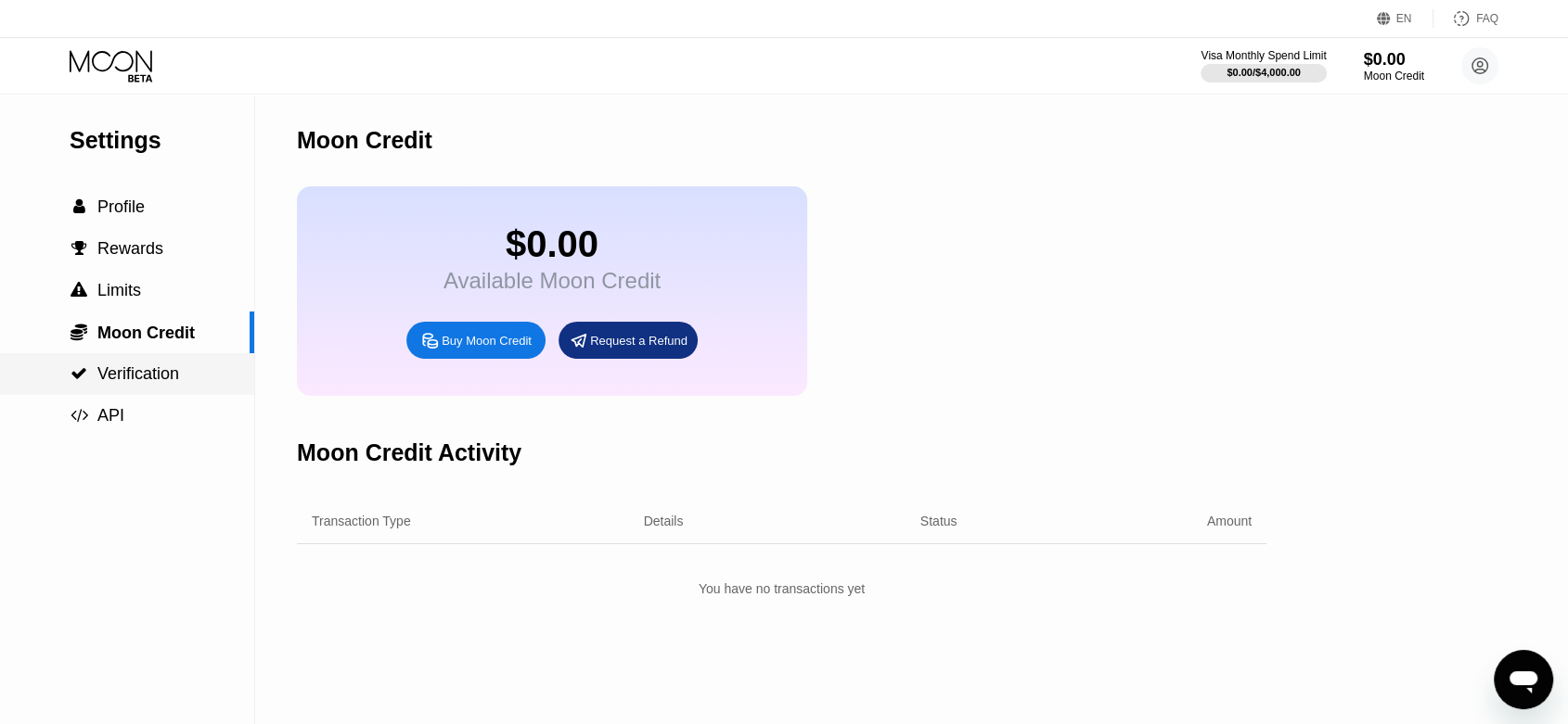
click at [142, 361] on div " Verification" at bounding box center [127, 374] width 254 height 42
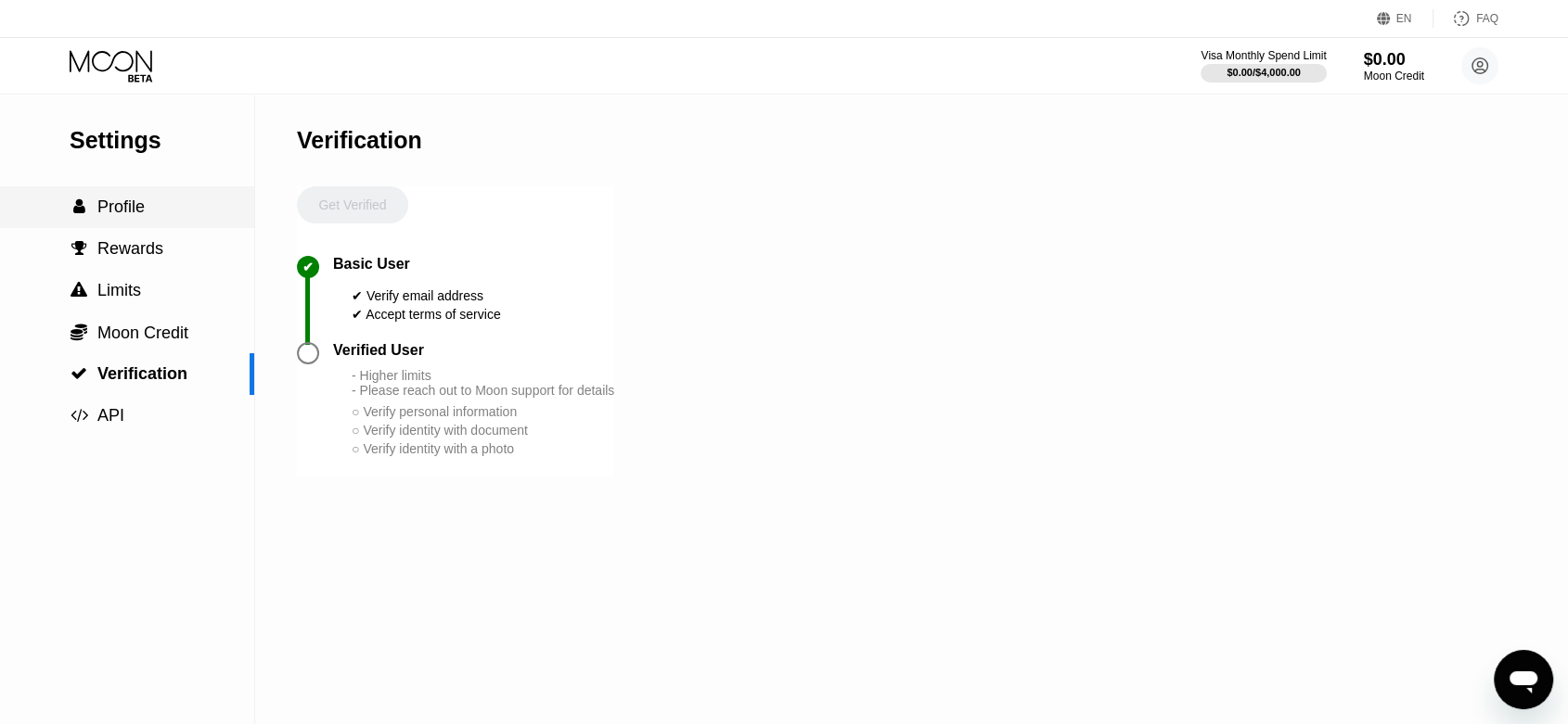
click at [105, 213] on span "Profile" at bounding box center [121, 207] width 48 height 19
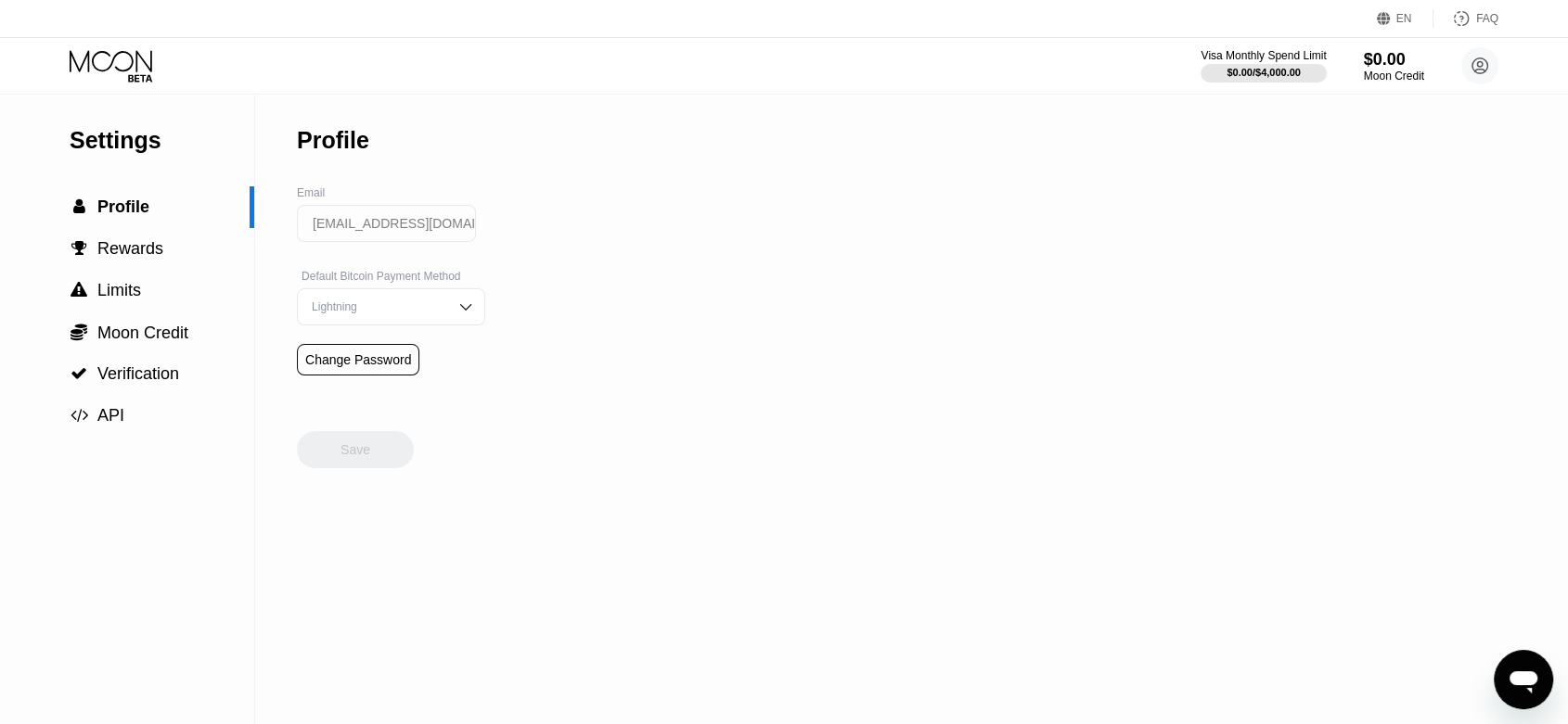
click at [130, 131] on div "Settings" at bounding box center [162, 140] width 185 height 27
click at [131, 36] on div "EN Language English Save FAQ" at bounding box center [784, 19] width 1568 height 38
click at [123, 62] on icon at bounding box center [112, 66] width 86 height 33
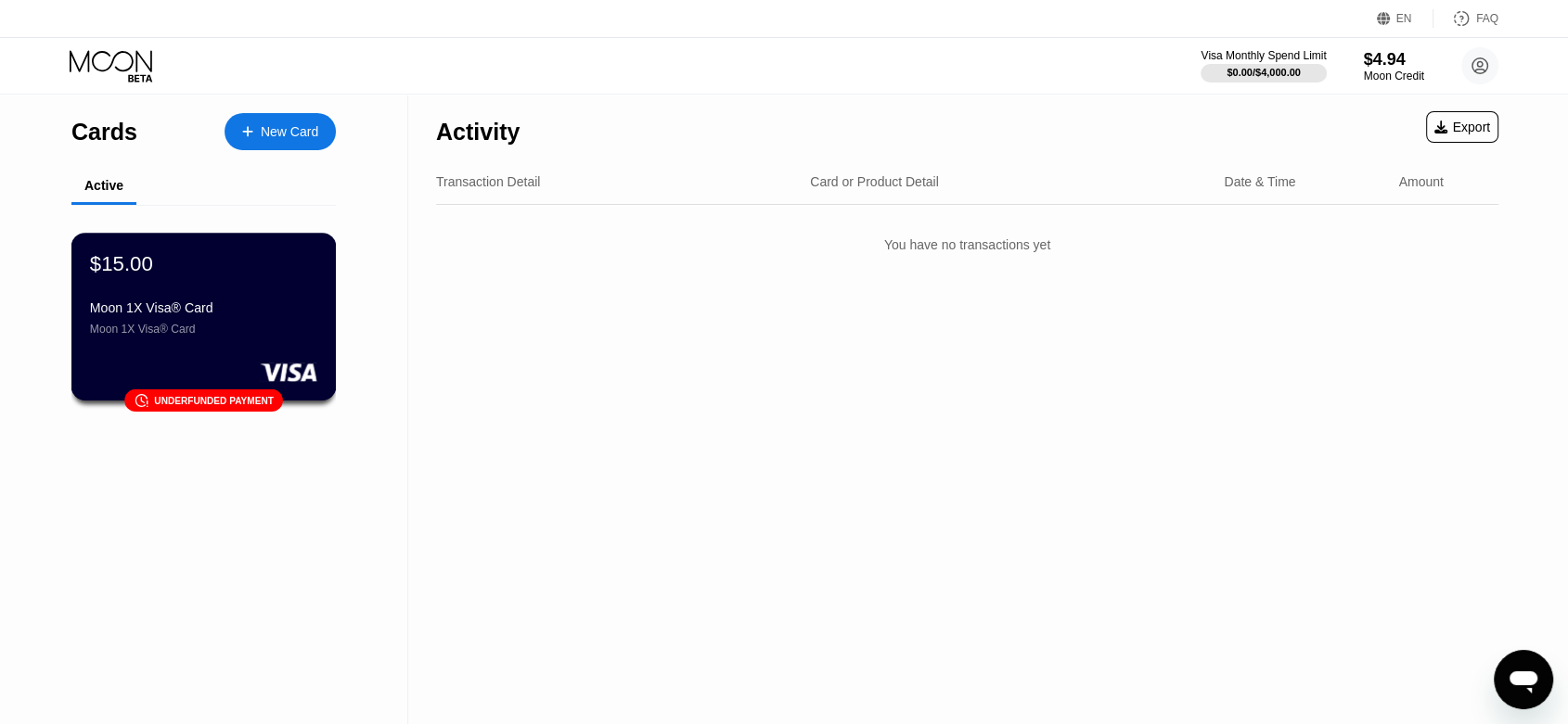
click at [267, 295] on div "$15.00 Moon 1X Visa® Card Moon 1X Visa® Card" at bounding box center [204, 293] width 228 height 84
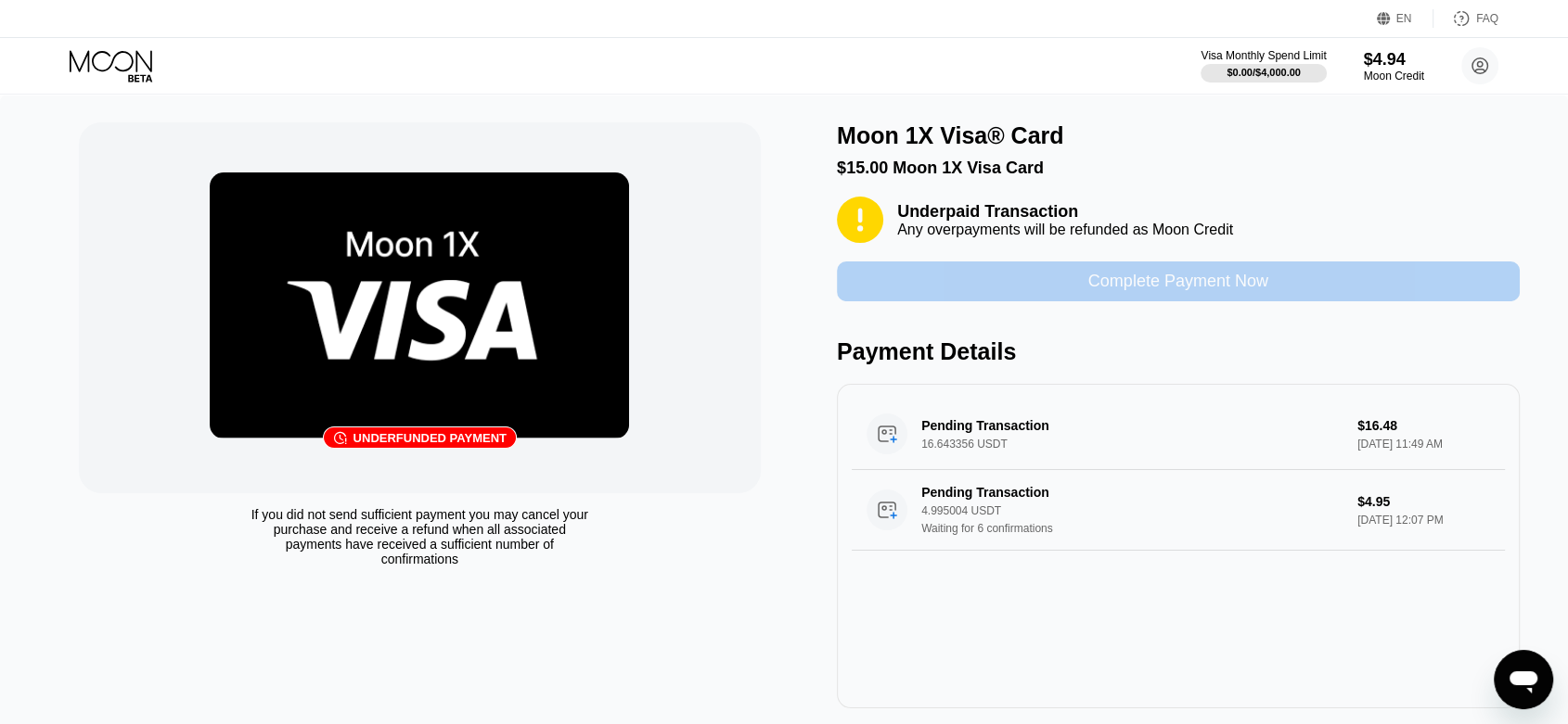
click at [1129, 288] on div "Complete Payment Now" at bounding box center [1178, 281] width 180 height 21
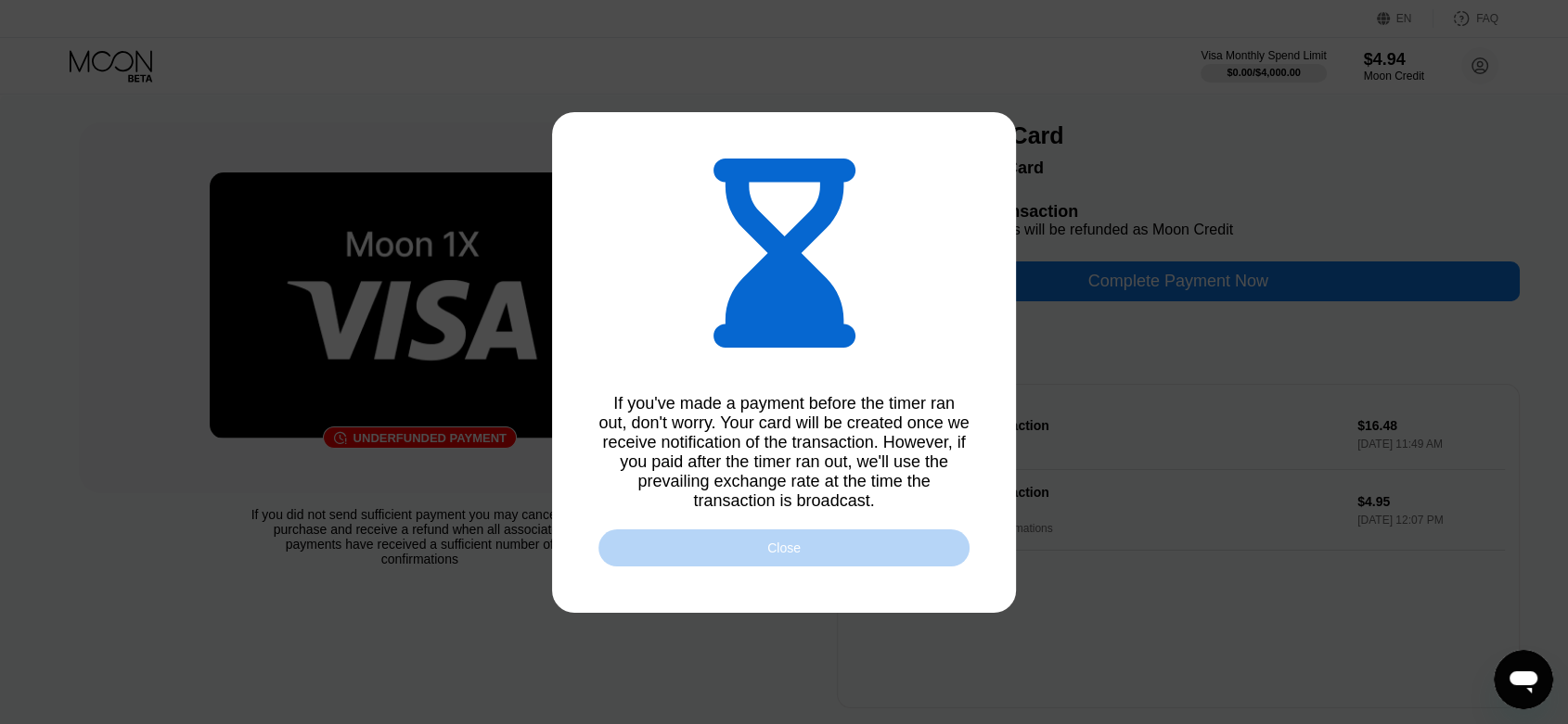
click at [840, 550] on div "Close" at bounding box center [784, 547] width 372 height 37
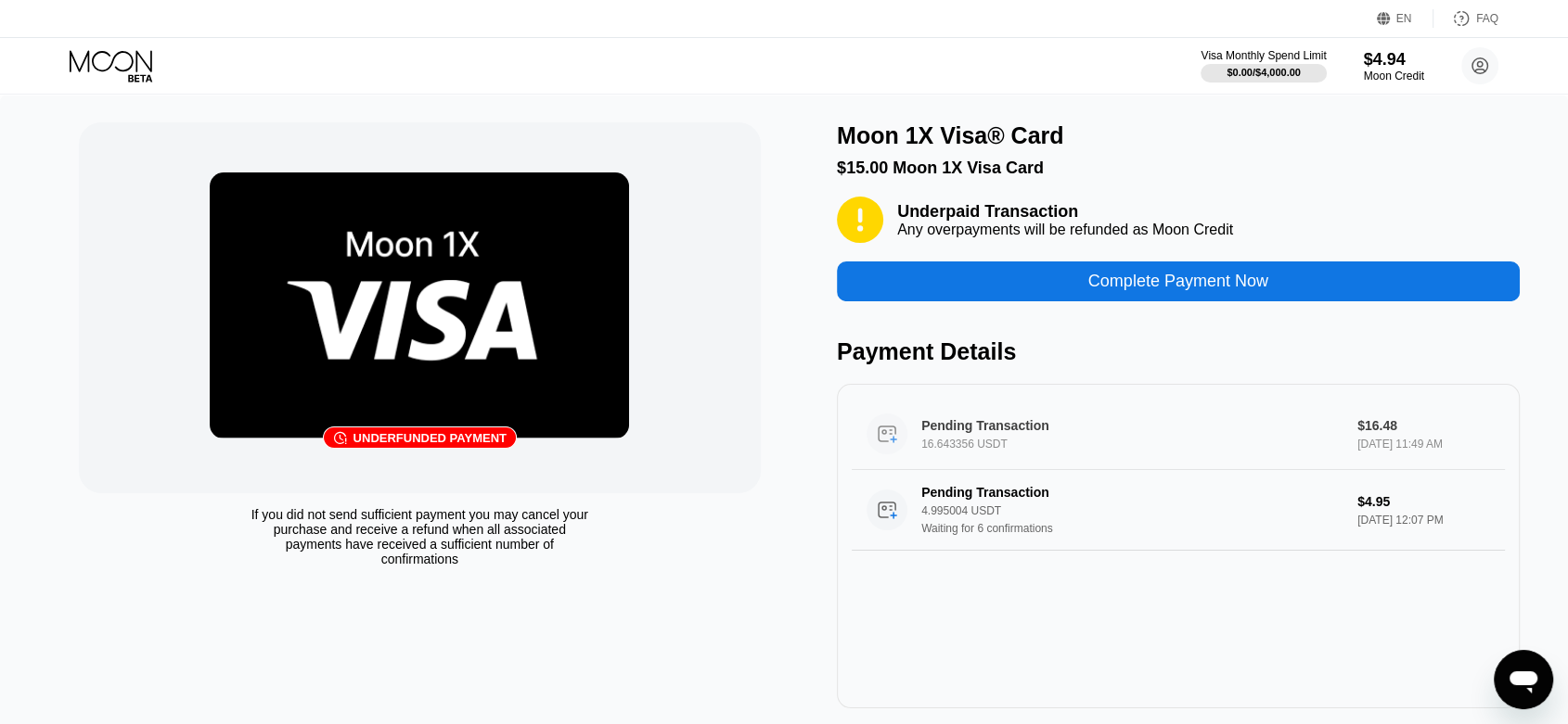
click at [1054, 451] on div "16.643356 USDT" at bounding box center [1136, 444] width 429 height 13
click at [1287, 516] on div "Pending Transaction 4.995004 USDT Waiting for 6 confirmations" at bounding box center [1136, 509] width 429 height 50
click at [1394, 61] on div "$4.94" at bounding box center [1394, 60] width 63 height 20
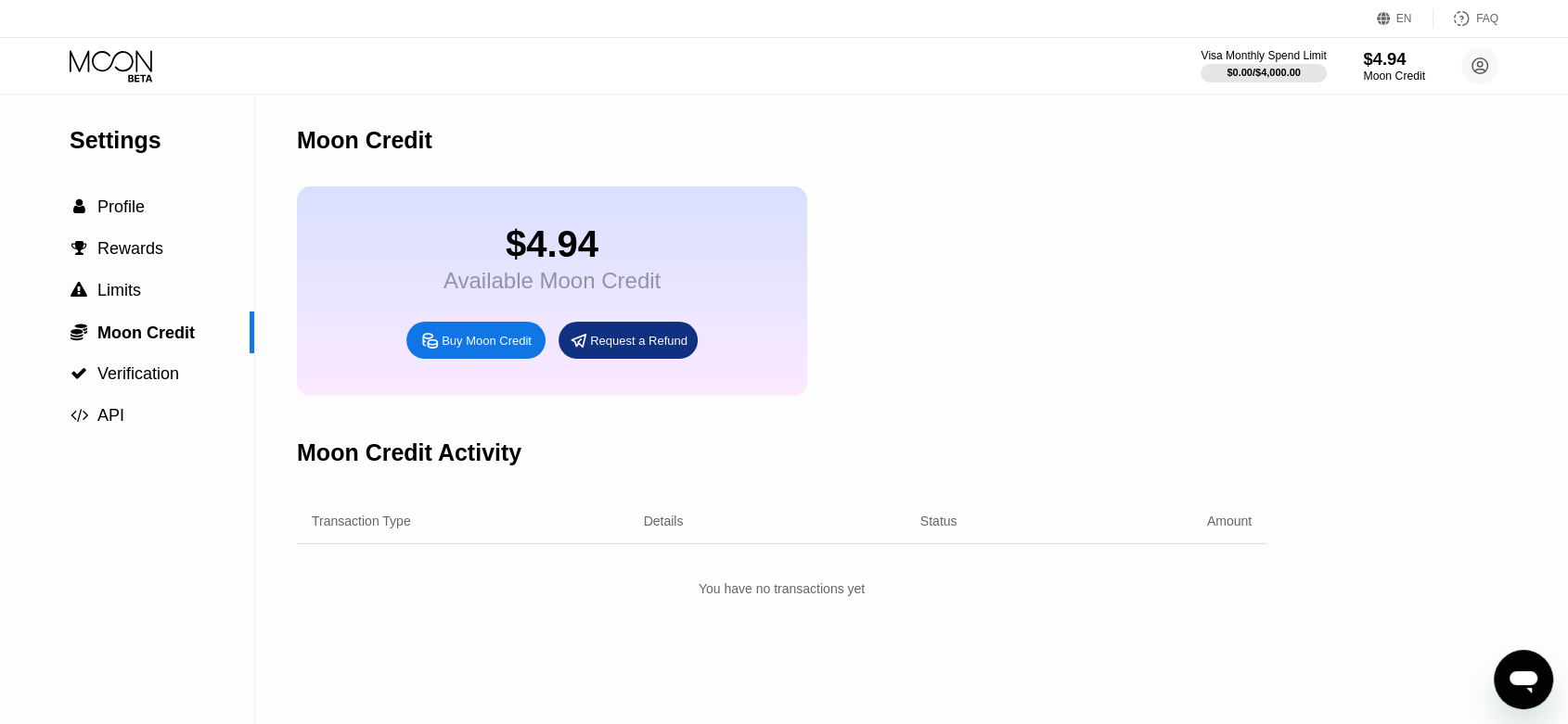
click at [1394, 61] on div "$4.94" at bounding box center [1394, 60] width 63 height 20
click at [1486, 56] on circle at bounding box center [1480, 66] width 37 height 37
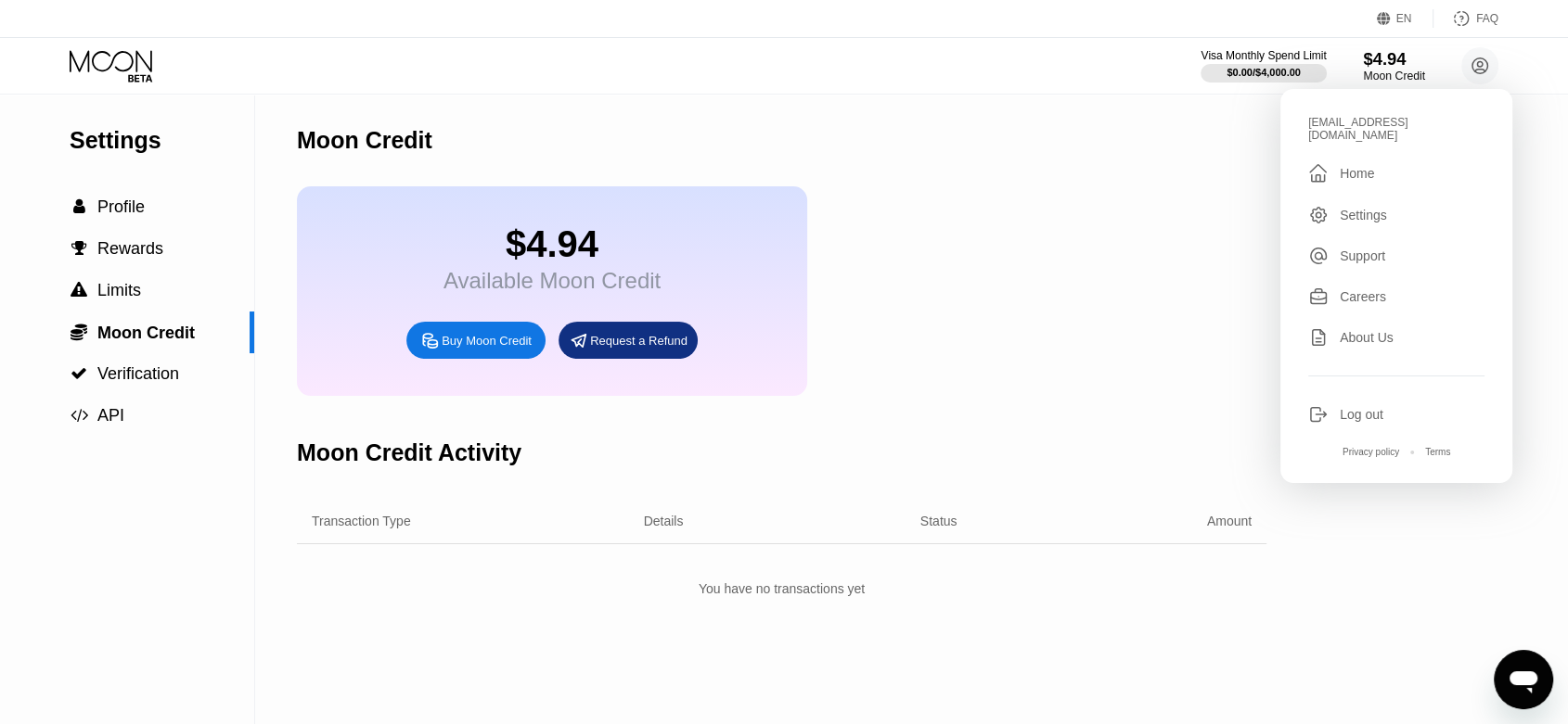
click at [1363, 65] on div "$4.94" at bounding box center [1394, 60] width 63 height 20
click at [853, 172] on div "Moon Credit" at bounding box center [782, 140] width 970 height 91
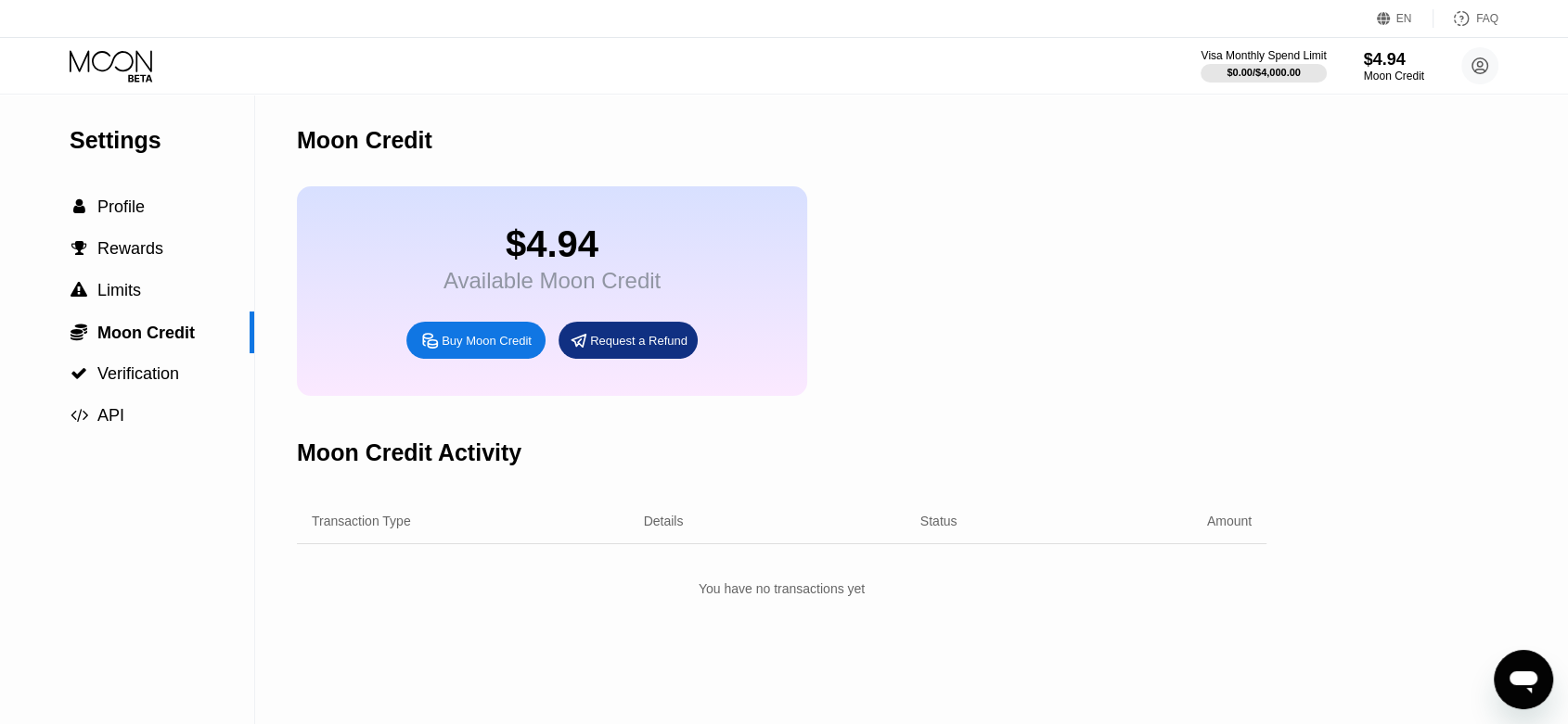
click at [125, 72] on icon at bounding box center [112, 66] width 86 height 33
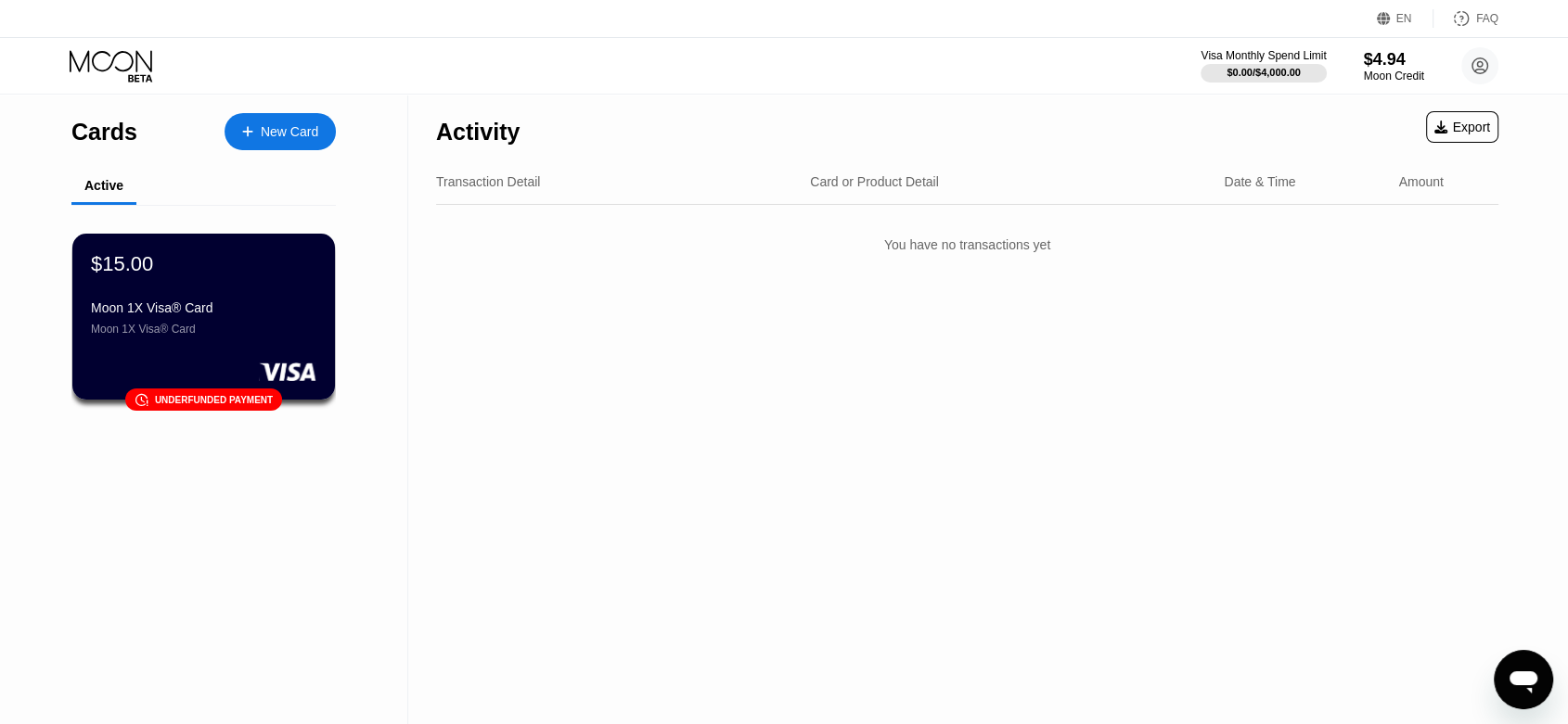
click at [254, 303] on div "$15.00 Moon 1X Visa® Card Moon 1X Visa® Card" at bounding box center [204, 294] width 226 height 83
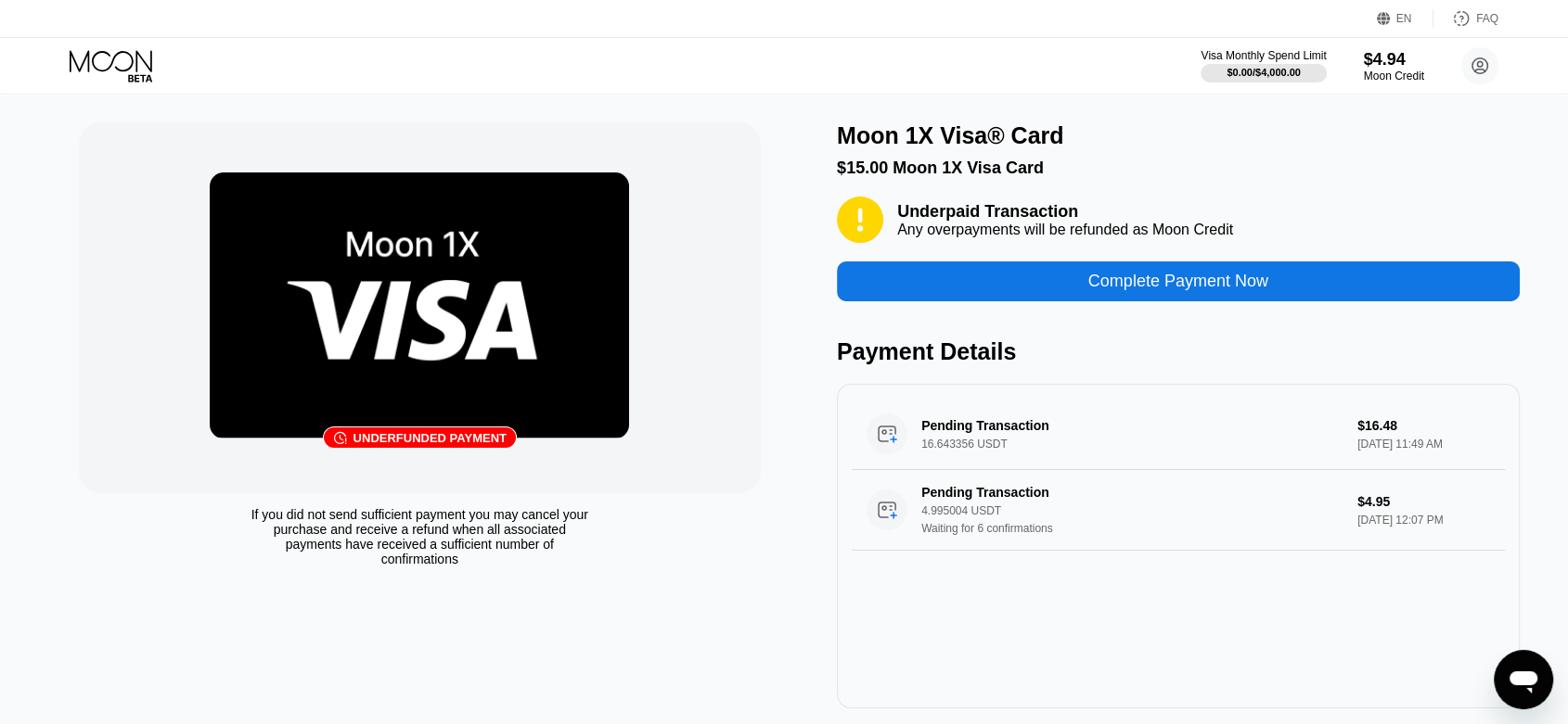
click at [1038, 283] on div "Complete Payment Now" at bounding box center [1177, 281] width 683 height 40
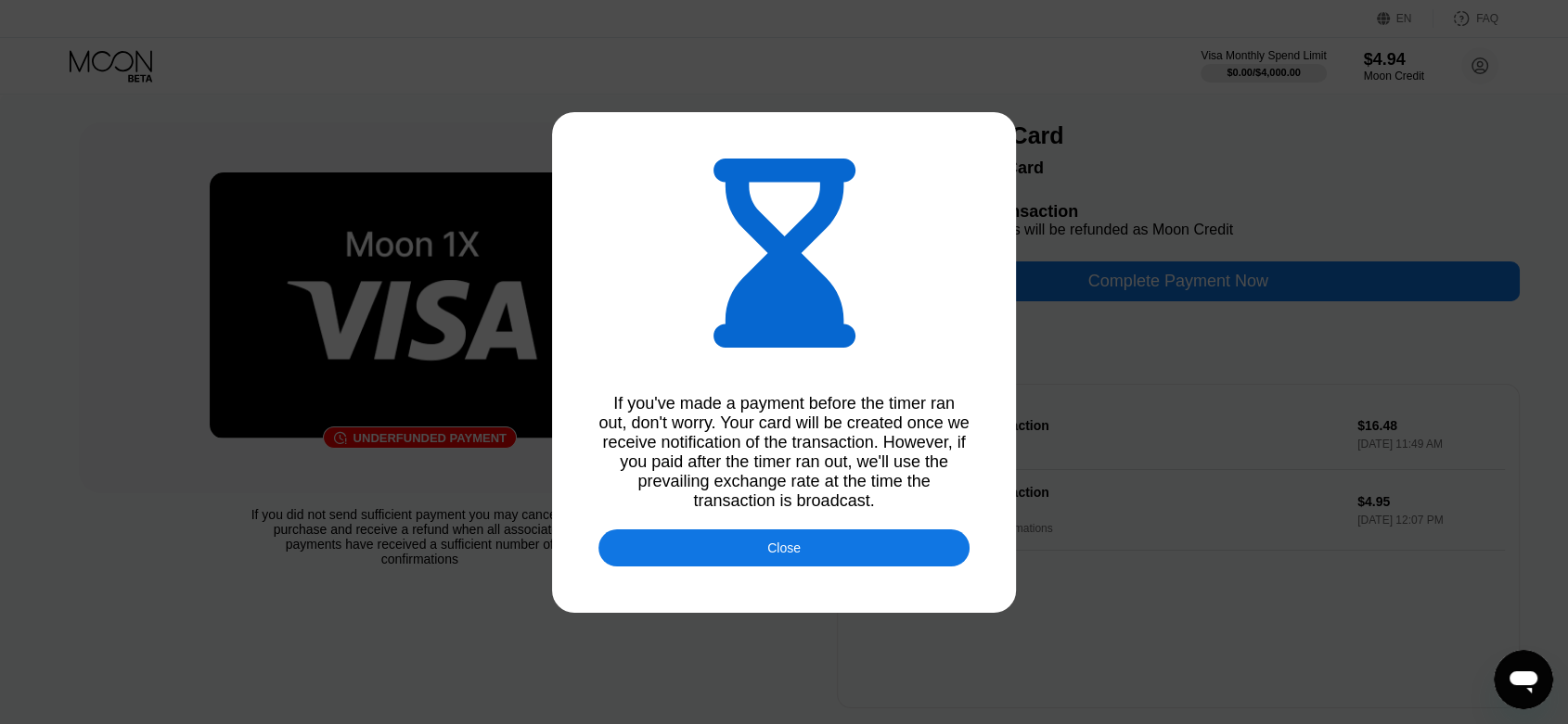
click at [1065, 282] on div at bounding box center [784, 362] width 1568 height 724
click at [869, 562] on div "Close" at bounding box center [784, 547] width 372 height 37
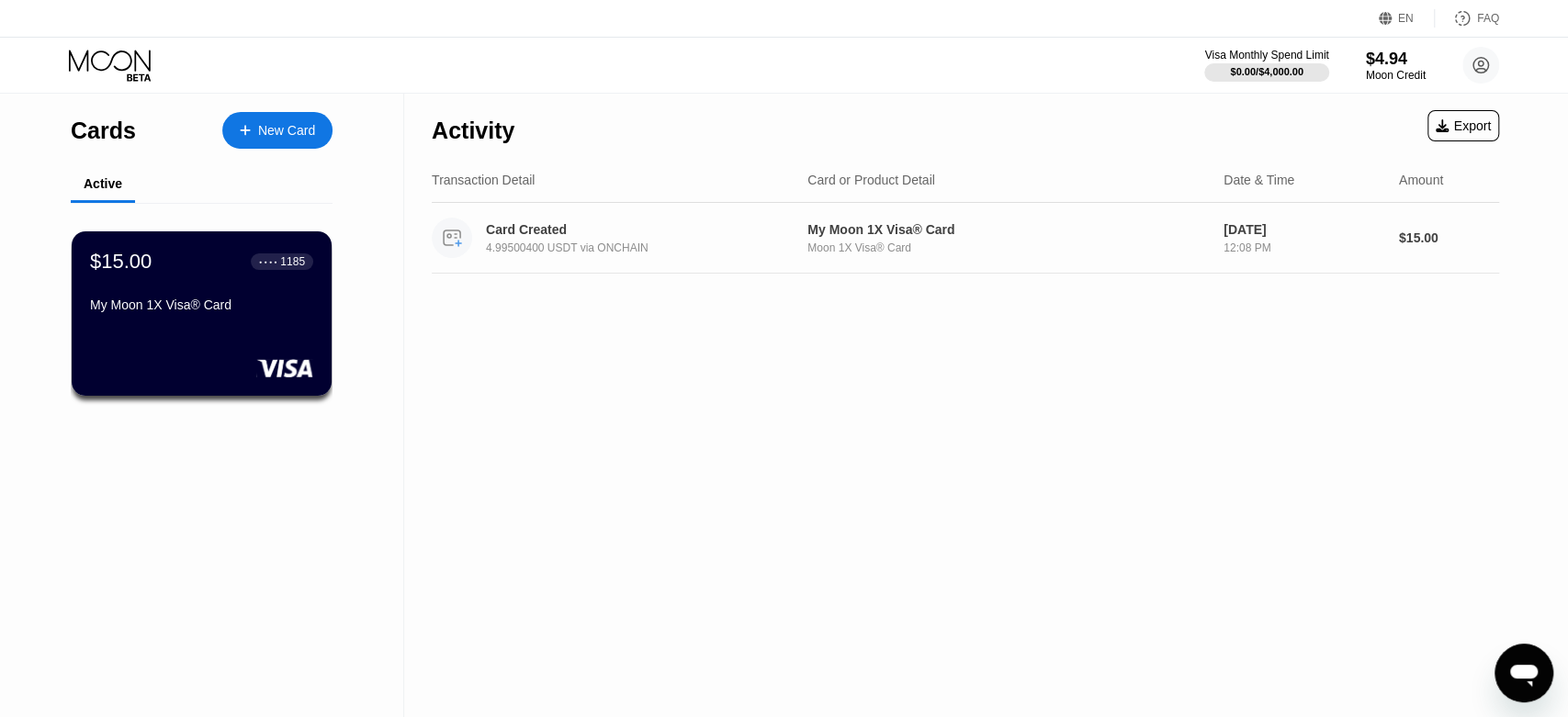
click at [781, 244] on div "4.99500400 USDT via ONCHAIN" at bounding box center [648, 248] width 326 height 13
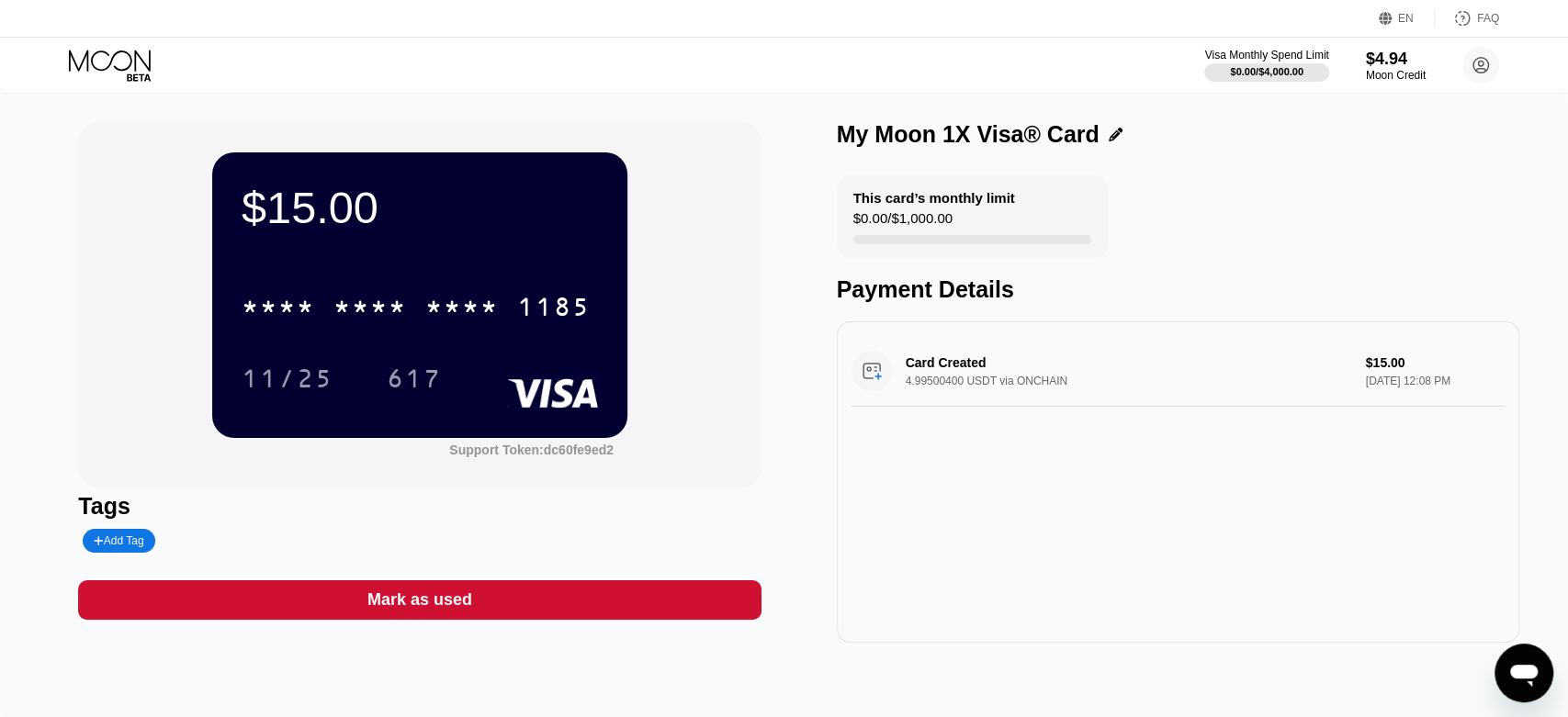
click at [1121, 133] on div "My Moon 1X Visa® Card" at bounding box center [1178, 134] width 683 height 27
click at [1116, 132] on icon at bounding box center [1116, 135] width 14 height 14
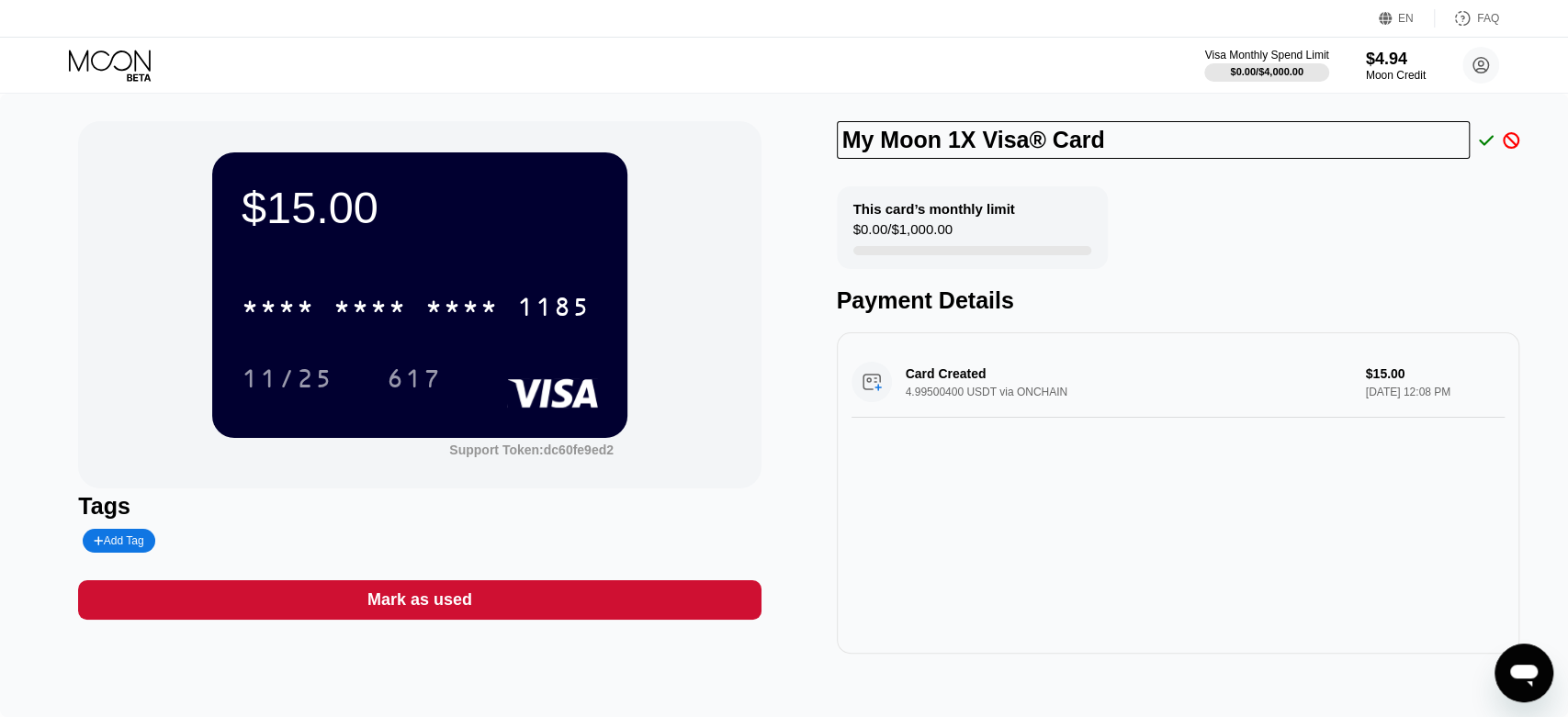
click at [1489, 142] on icon at bounding box center [1486, 140] width 15 height 17
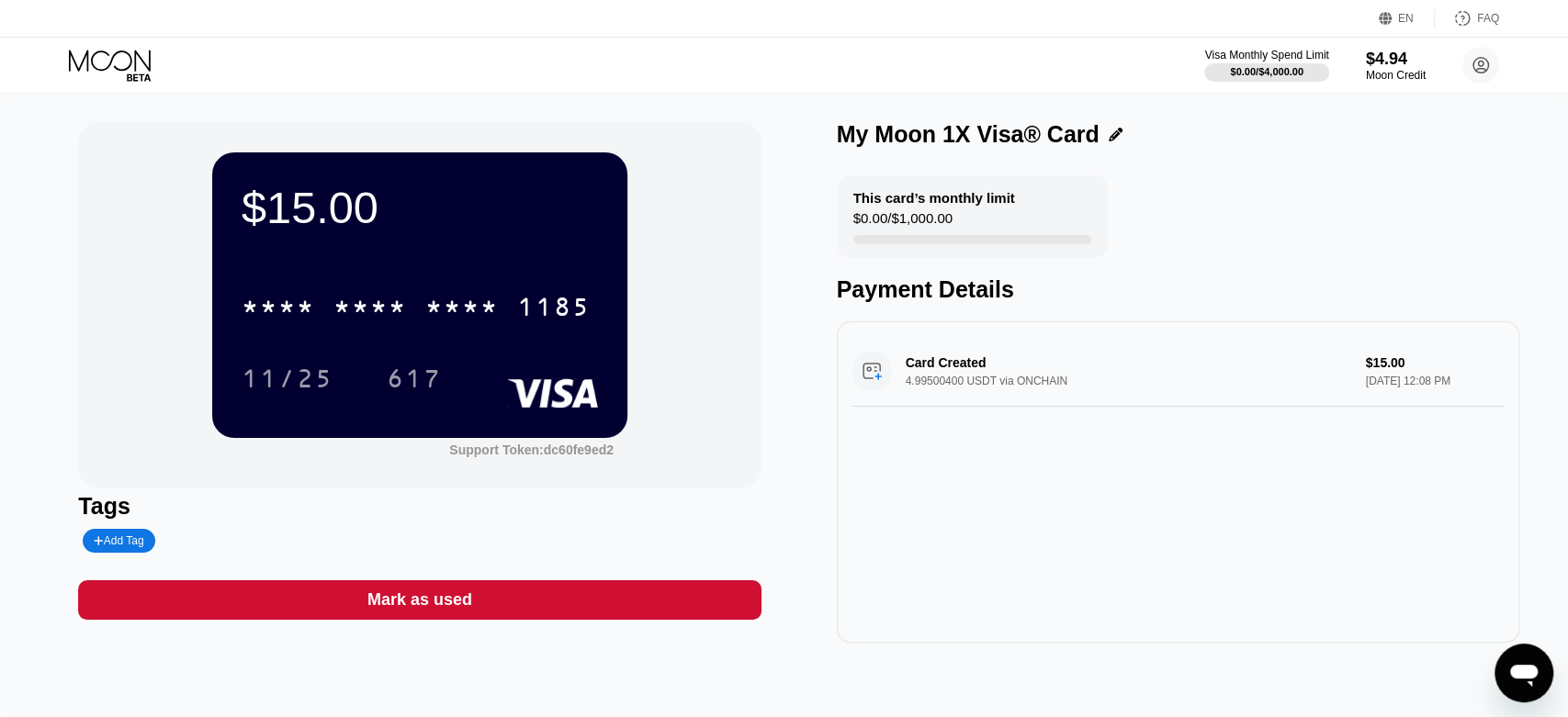
click at [985, 226] on div "This card’s monthly limit $0.00 / $1,000.00" at bounding box center [973, 216] width 271 height 83
click at [902, 204] on div "This card’s monthly limit" at bounding box center [935, 198] width 161 height 16
click at [1040, 354] on div "Card Created 4.99500400 USDT via ONCHAIN $15.00 Sep 22, 2025 12:08 PM" at bounding box center [1178, 372] width 653 height 71
click at [955, 369] on div "Card Created 4.99500400 USDT via ONCHAIN $15.00 Sep 22, 2025 12:08 PM" at bounding box center [1178, 372] width 653 height 71
click at [900, 383] on div "Card Created 4.99500400 USDT via ONCHAIN $15.00 Sep 22, 2025 12:08 PM" at bounding box center [1178, 372] width 653 height 71
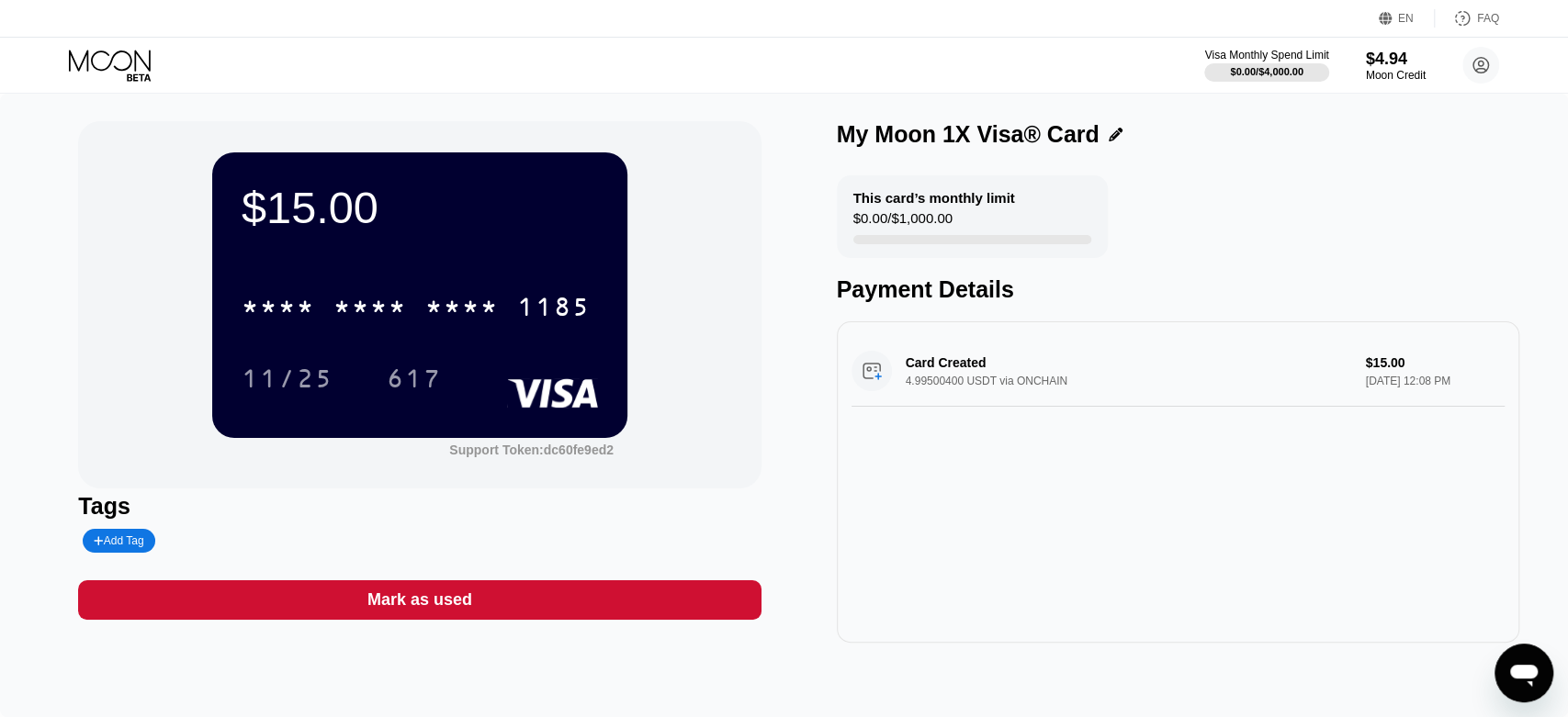
drag, startPoint x: 858, startPoint y: 366, endPoint x: 874, endPoint y: 375, distance: 18.4
click at [857, 366] on div "Card Created 4.99500400 USDT via ONCHAIN $15.00 Sep 22, 2025 12:08 PM" at bounding box center [1178, 372] width 653 height 71
click at [879, 381] on div "Card Created 4.99500400 USDT via ONCHAIN $15.00 Sep 22, 2025 12:08 PM" at bounding box center [1178, 372] width 653 height 71
click at [1474, 72] on circle at bounding box center [1480, 65] width 36 height 36
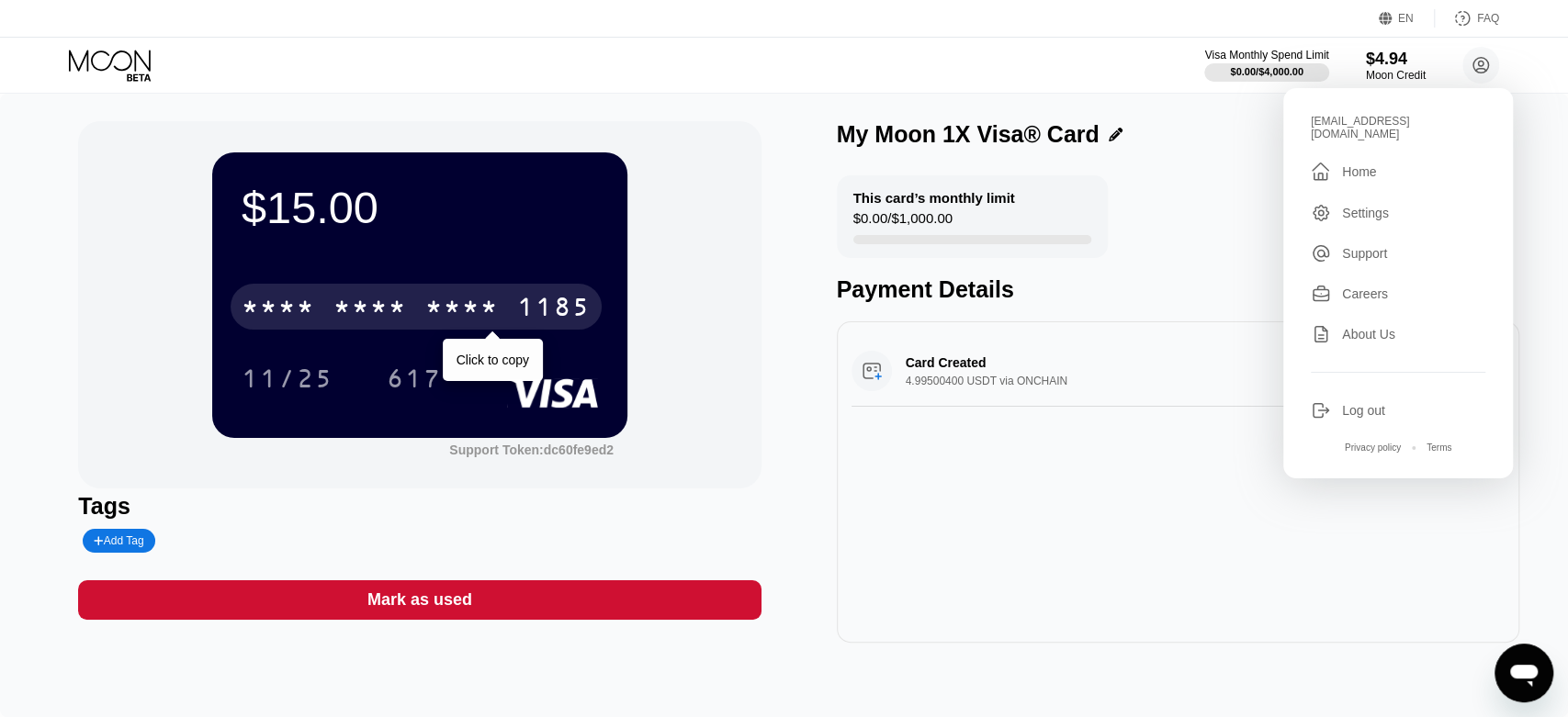
click at [487, 305] on div "* * * *" at bounding box center [461, 310] width 74 height 30
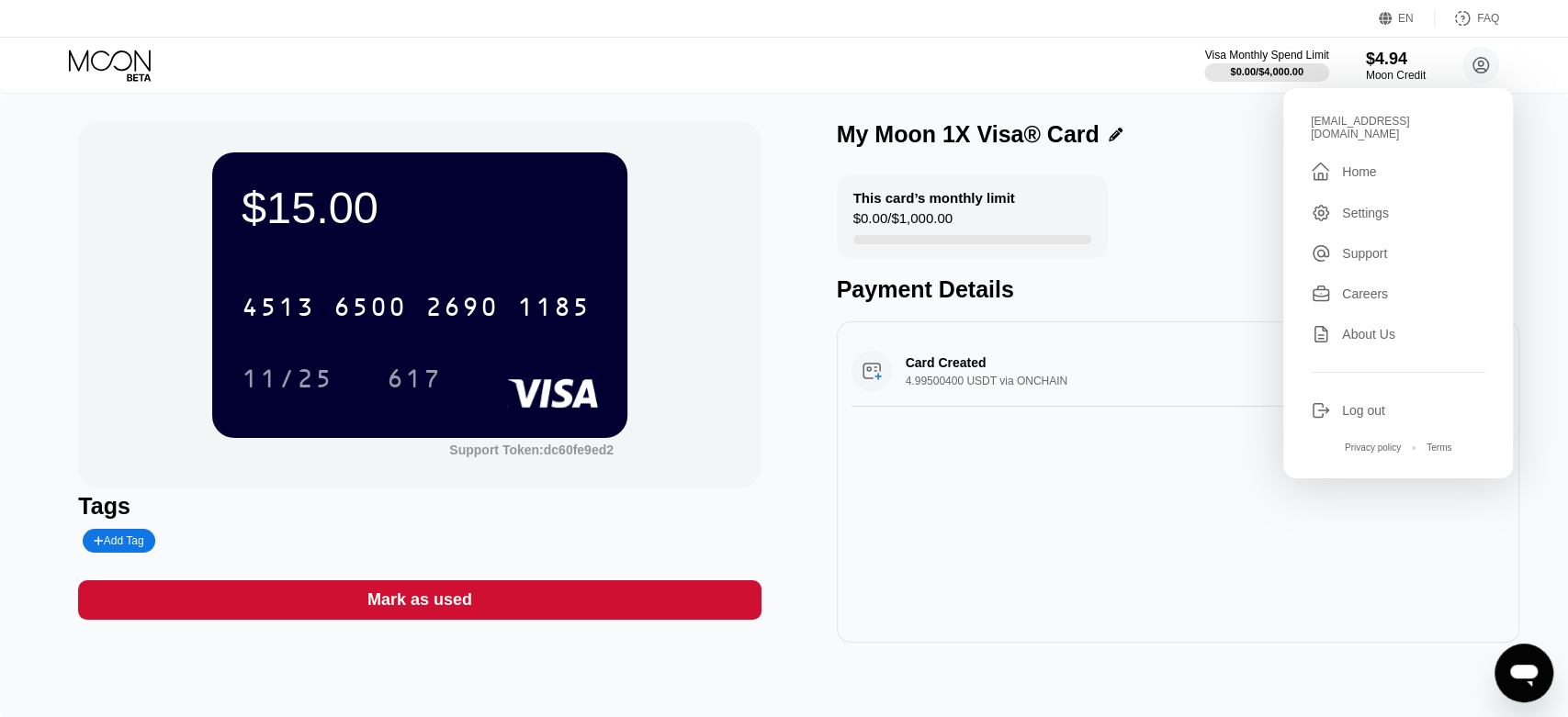
click at [979, 291] on div "Payment Details" at bounding box center [1178, 289] width 683 height 27
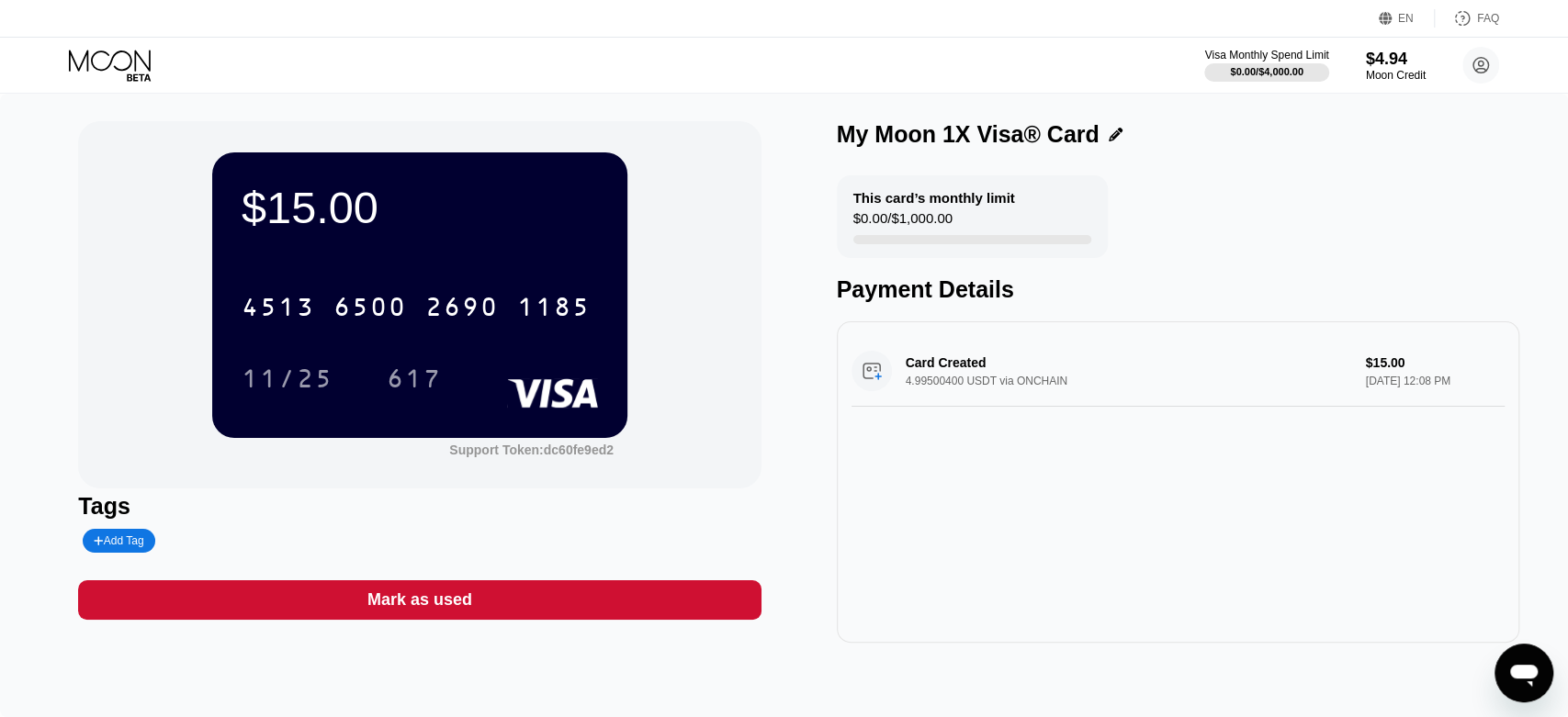
click at [107, 67] on icon at bounding box center [109, 59] width 82 height 21
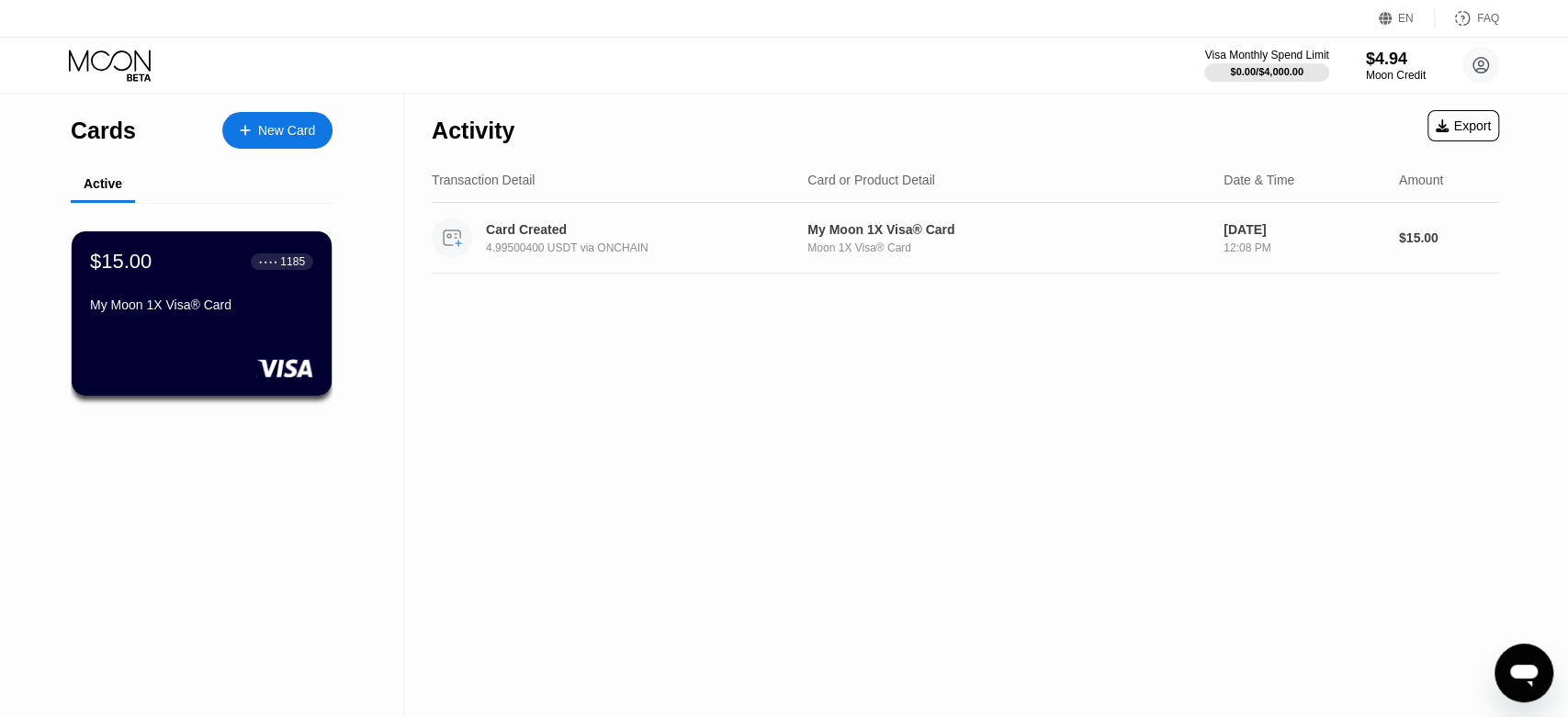
click at [641, 245] on div "4.99500400 USDT via ONCHAIN" at bounding box center [648, 248] width 326 height 13
click at [187, 291] on div "$15.00 ● ● ● ● 1185 My Moon 1X Visa® Card" at bounding box center [202, 284] width 225 height 71
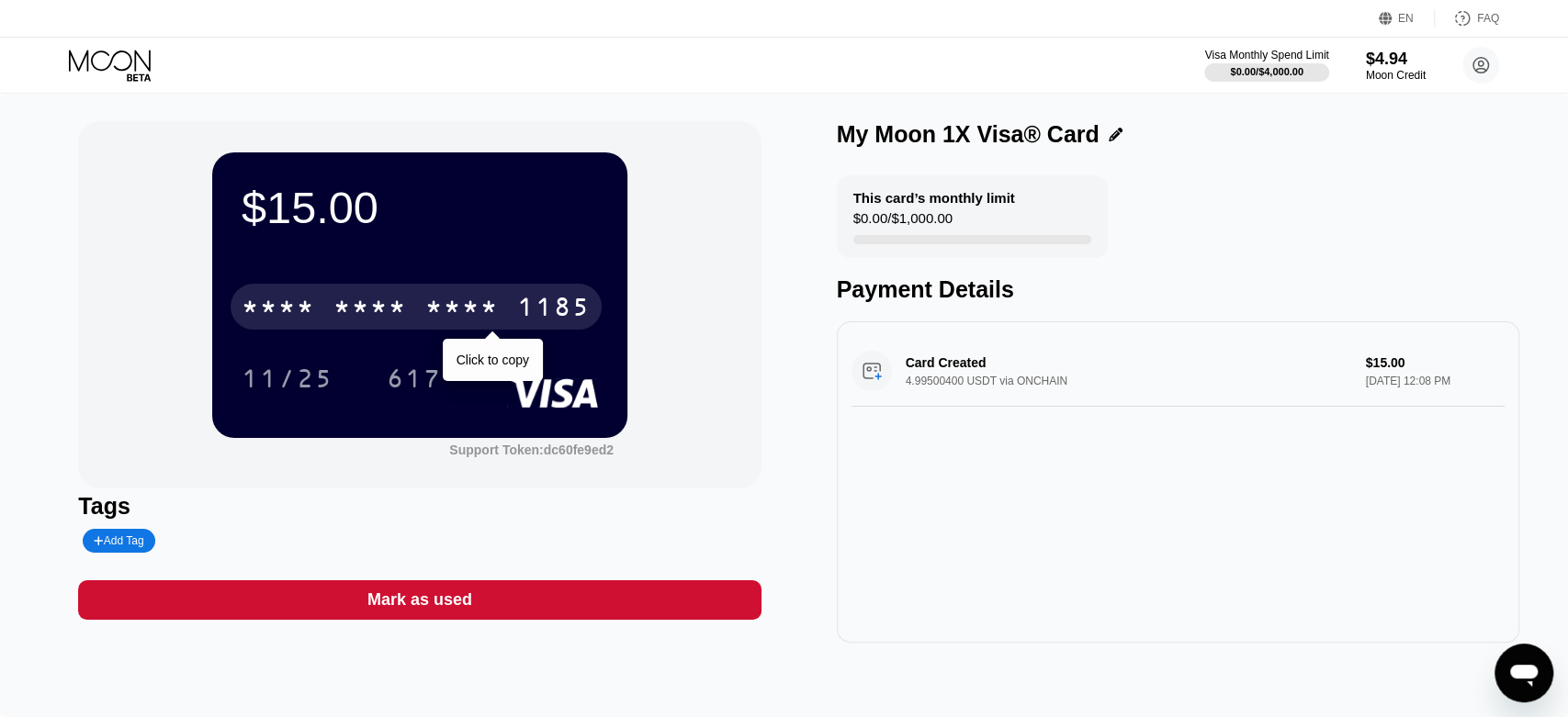
click at [455, 309] on div "* * * *" at bounding box center [461, 310] width 74 height 30
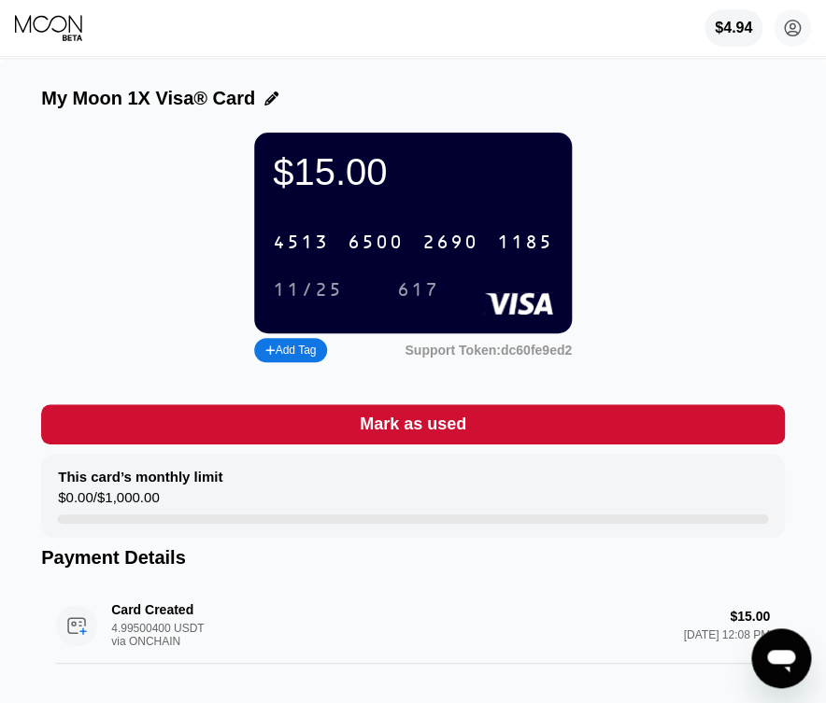
click at [331, 259] on div "4513 6500 2690 1185" at bounding box center [413, 242] width 303 height 38
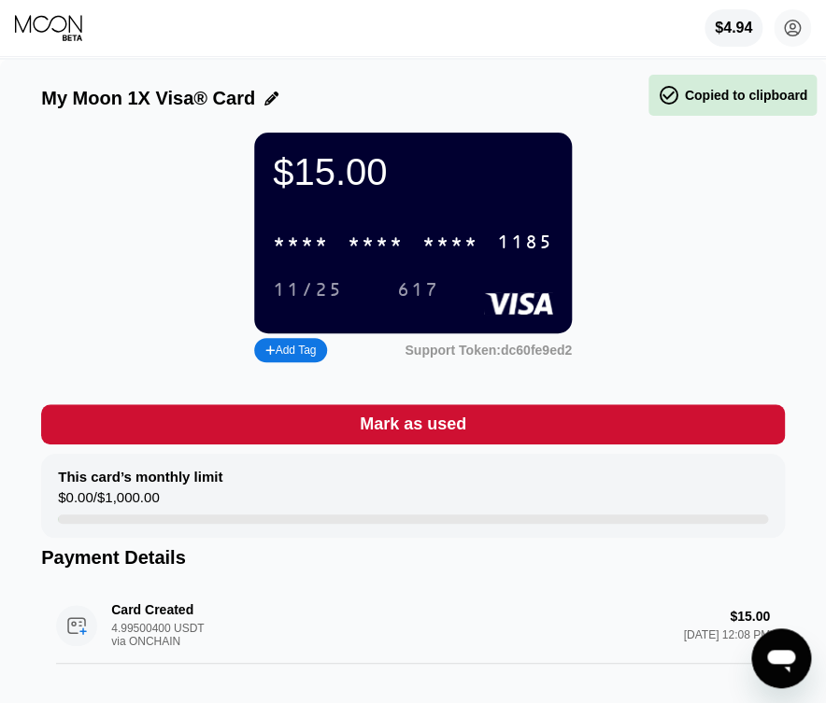
click at [331, 254] on div "* * * * * * * * * * * * 1185" at bounding box center [413, 242] width 303 height 38
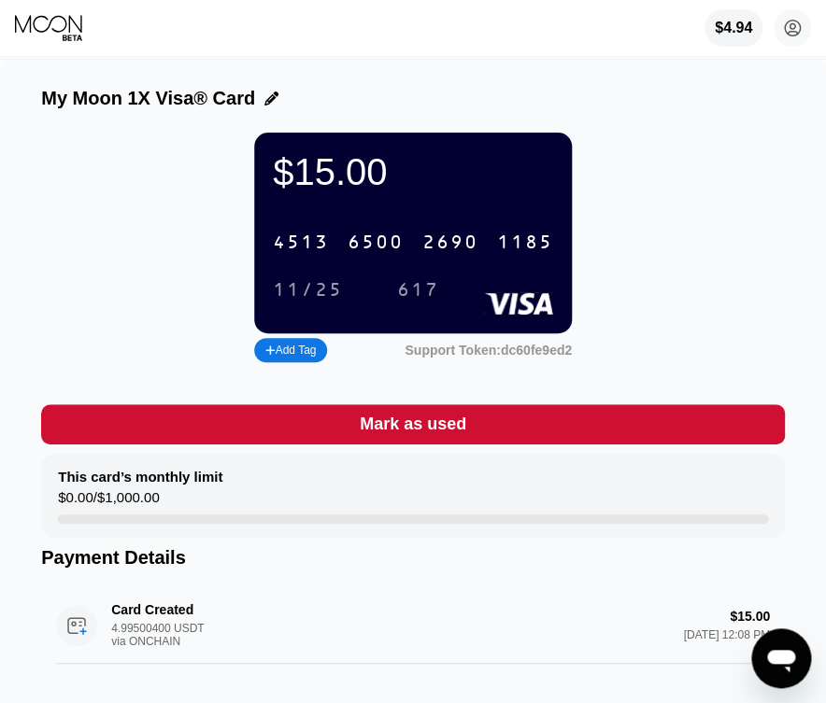
click at [273, 300] on div "11/25" at bounding box center [308, 290] width 70 height 21
click at [413, 302] on div "617" at bounding box center [418, 290] width 42 height 21
